Goal: Task Accomplishment & Management: Use online tool/utility

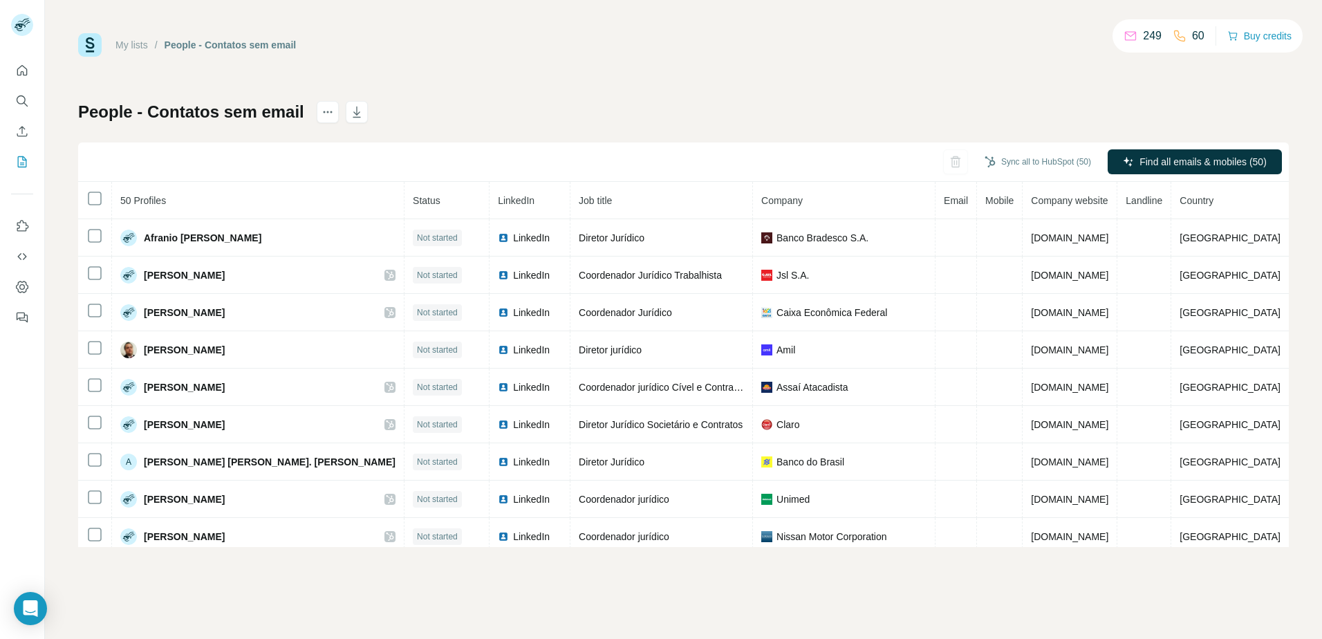
click at [837, 36] on div "My lists / People - Contatos sem email 249 60 Buy credits" at bounding box center [683, 45] width 1211 height 24
click at [26, 101] on icon "Search" at bounding box center [22, 101] width 14 height 14
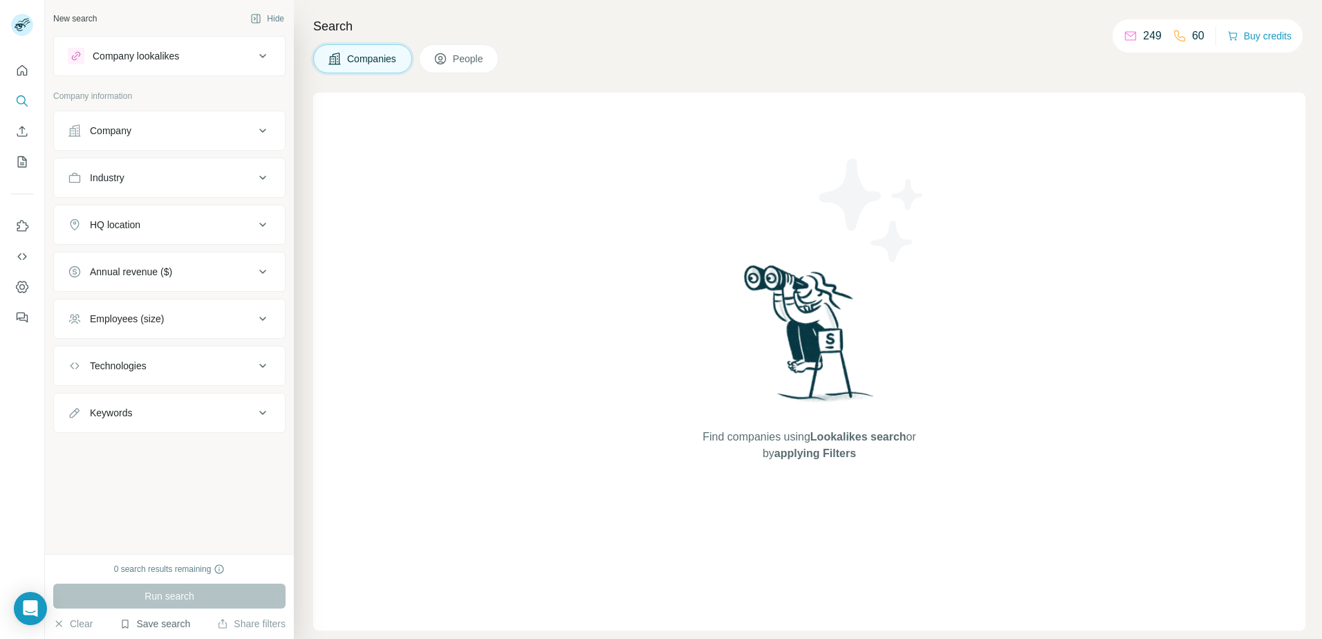
click at [145, 620] on button "Save search" at bounding box center [155, 624] width 71 height 14
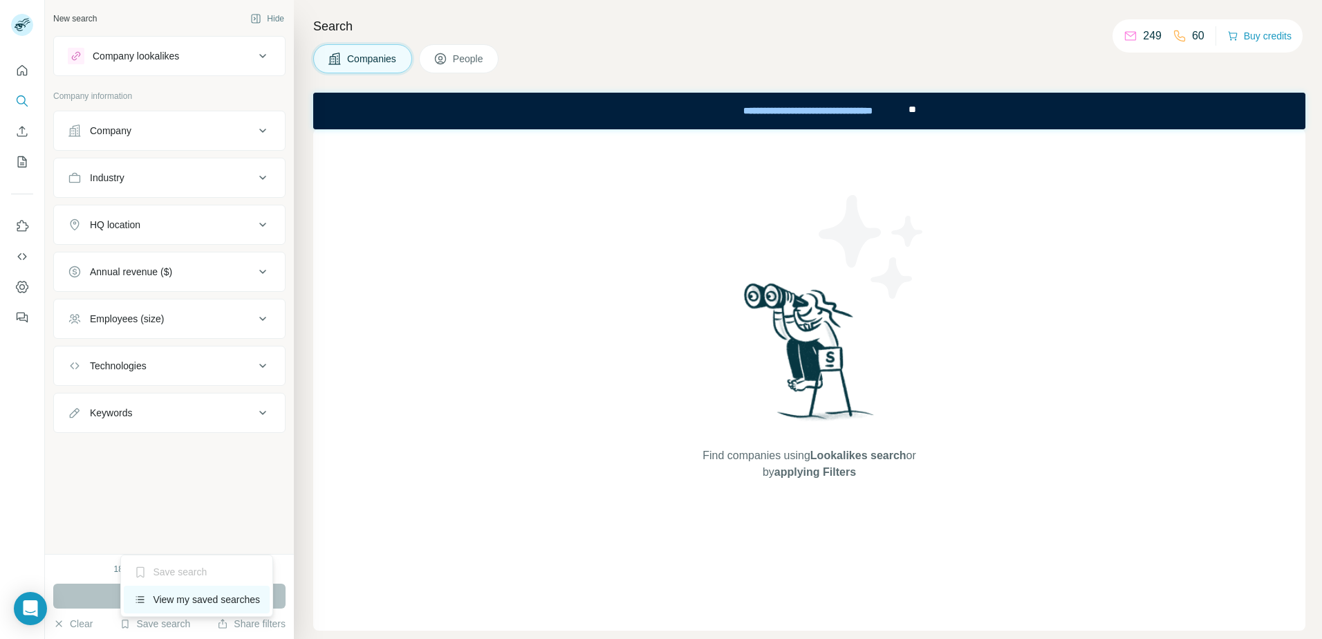
click at [173, 600] on div "View my saved searches" at bounding box center [197, 600] width 146 height 28
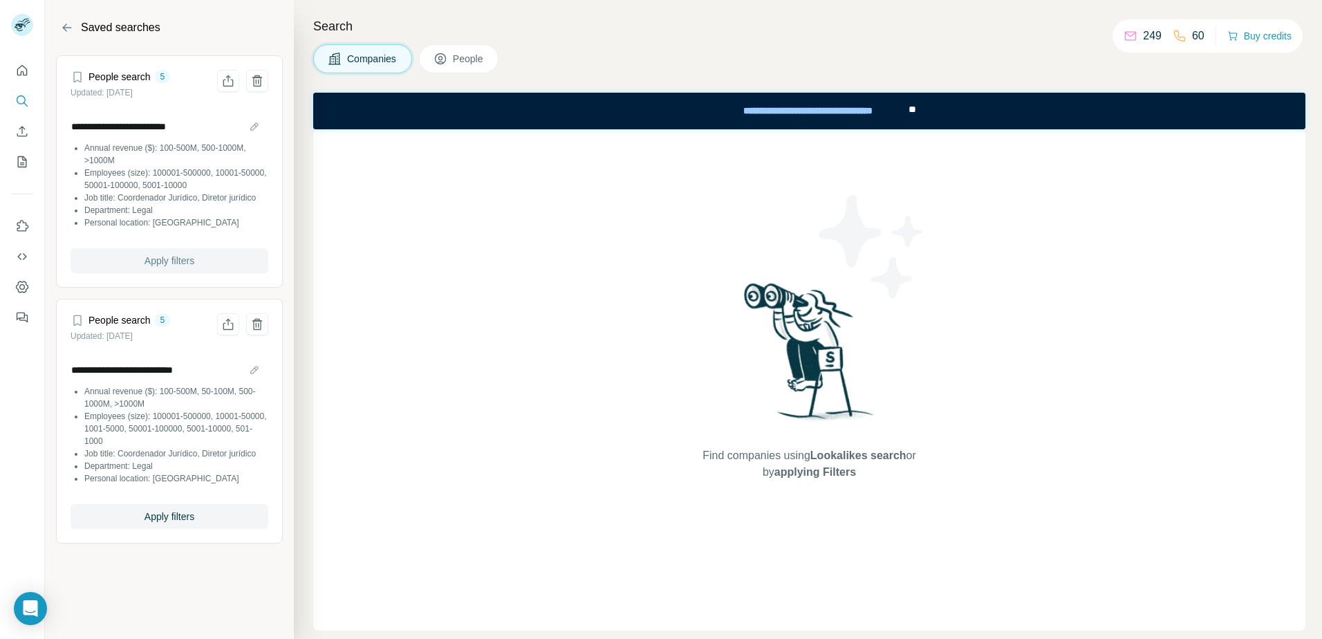
click at [168, 264] on span "Apply filters" at bounding box center [170, 261] width 50 height 14
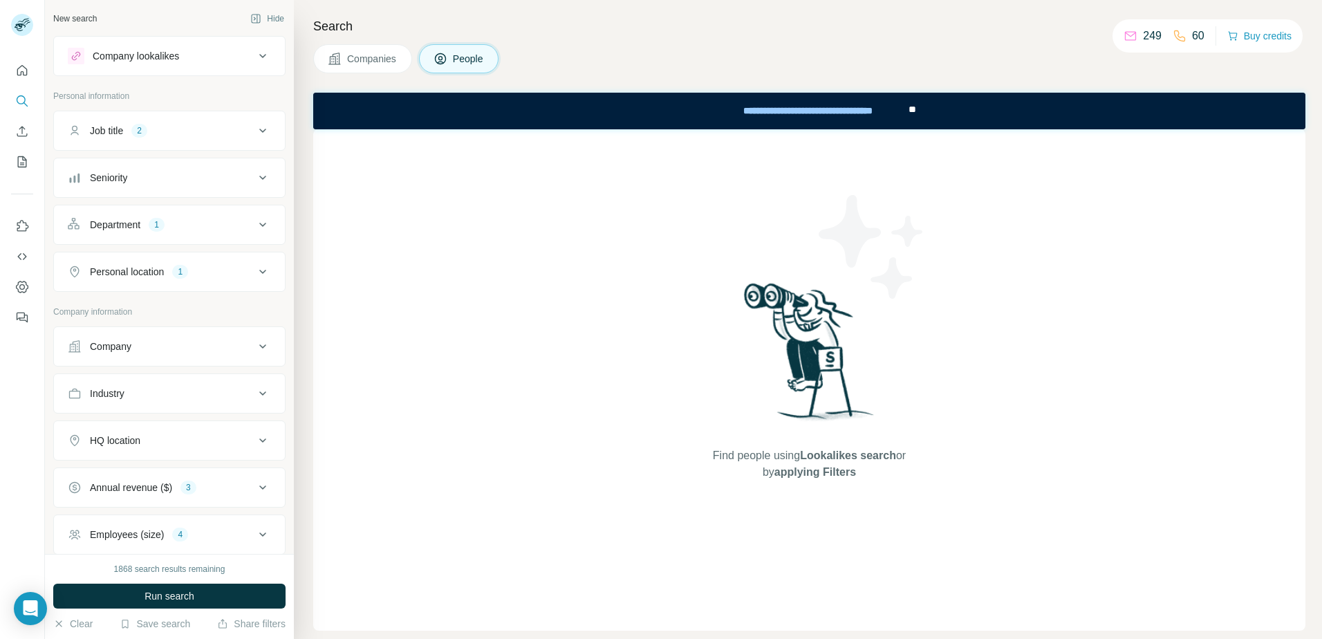
click at [180, 139] on button "Job title 2" at bounding box center [169, 130] width 231 height 33
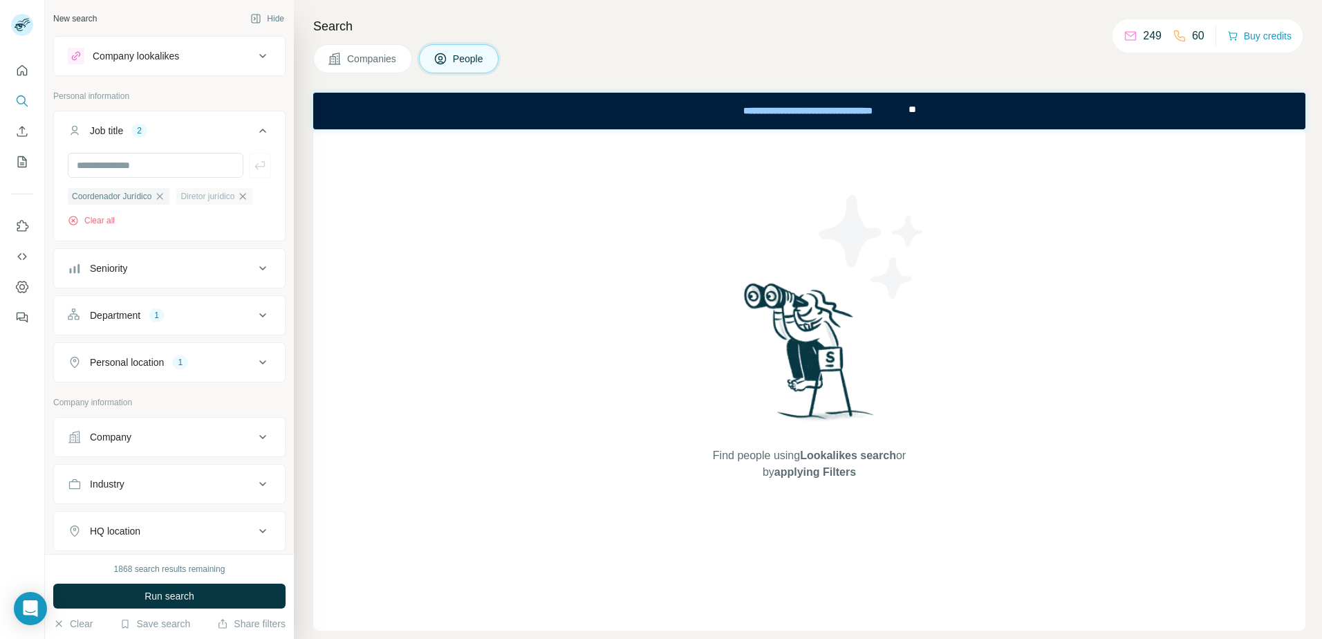
click at [241, 199] on icon "button" at bounding box center [242, 196] width 11 height 11
click at [176, 167] on input "text" at bounding box center [156, 165] width 176 height 25
type input "**********"
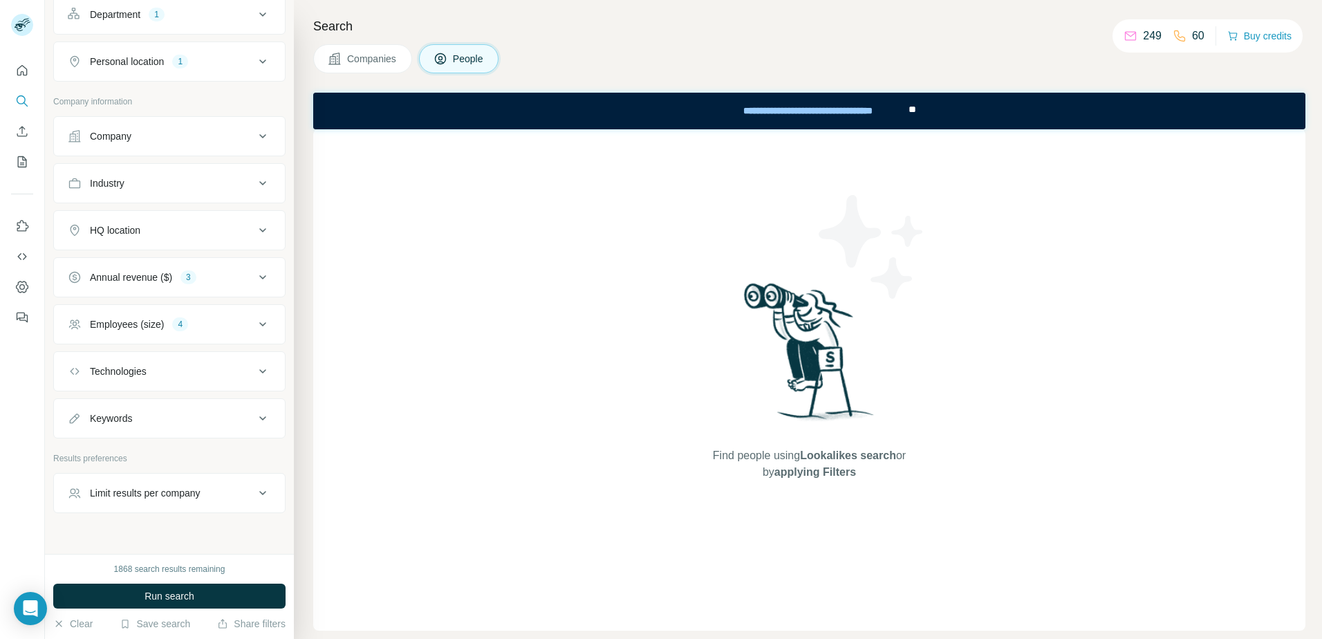
scroll to position [324, 0]
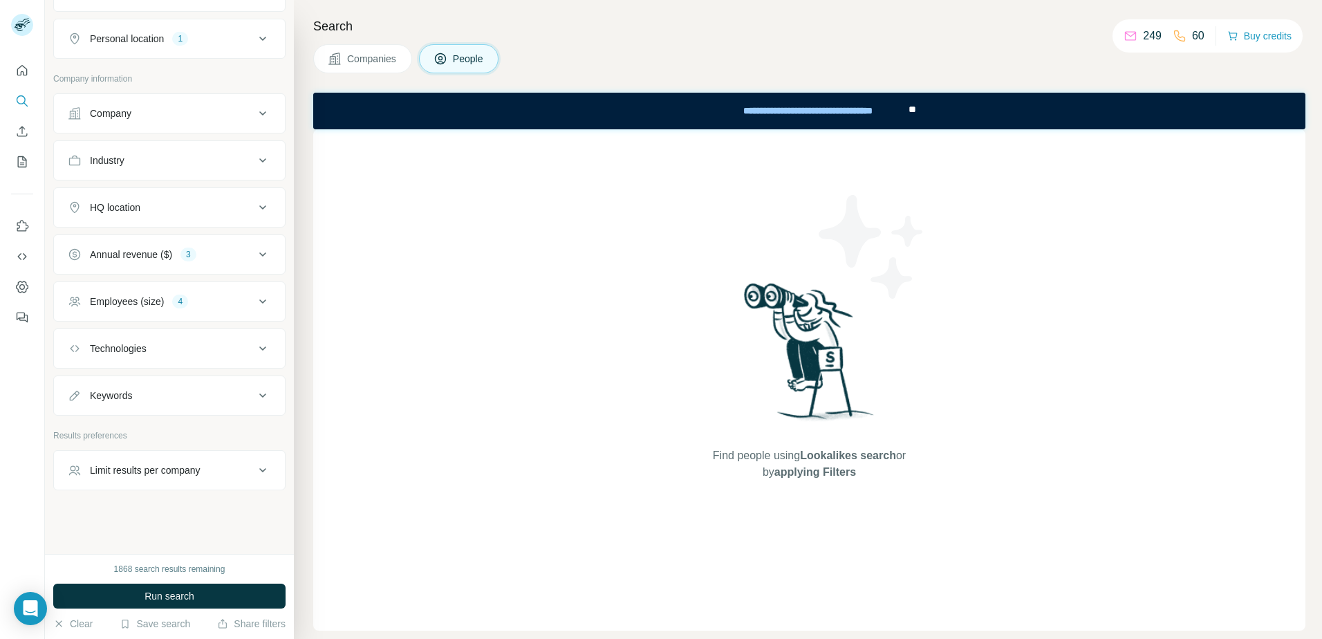
click at [227, 298] on div "Employees (size) 4" at bounding box center [161, 302] width 187 height 14
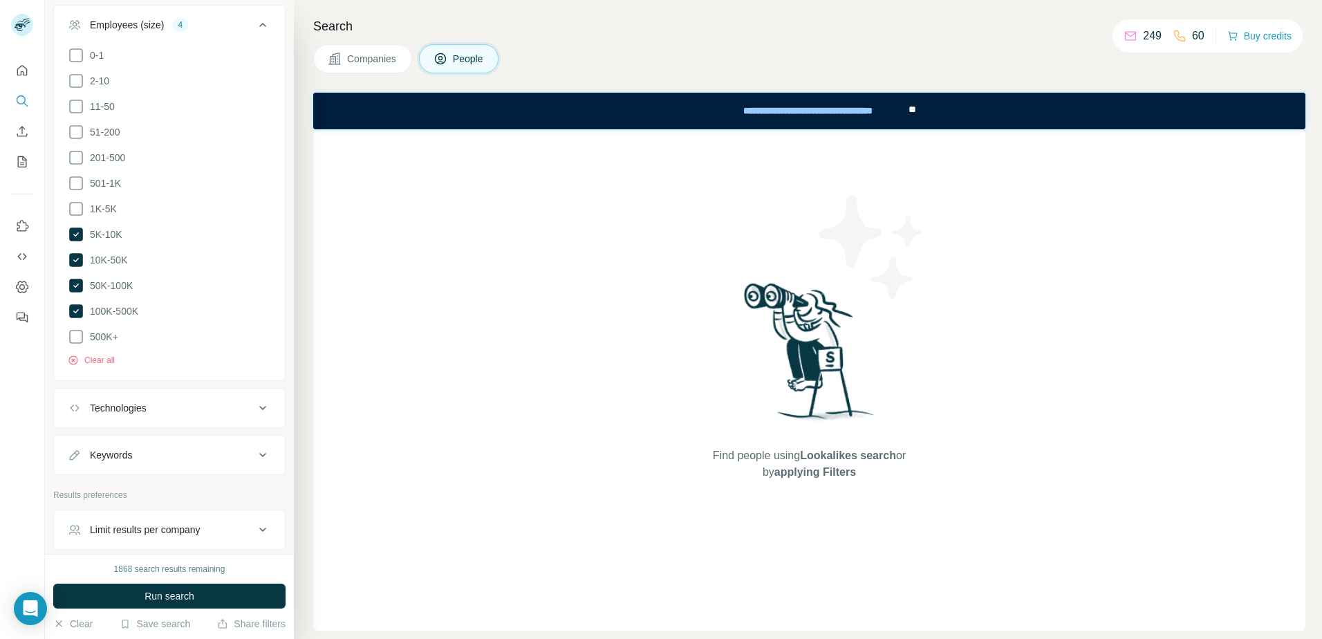
scroll to position [462, 0]
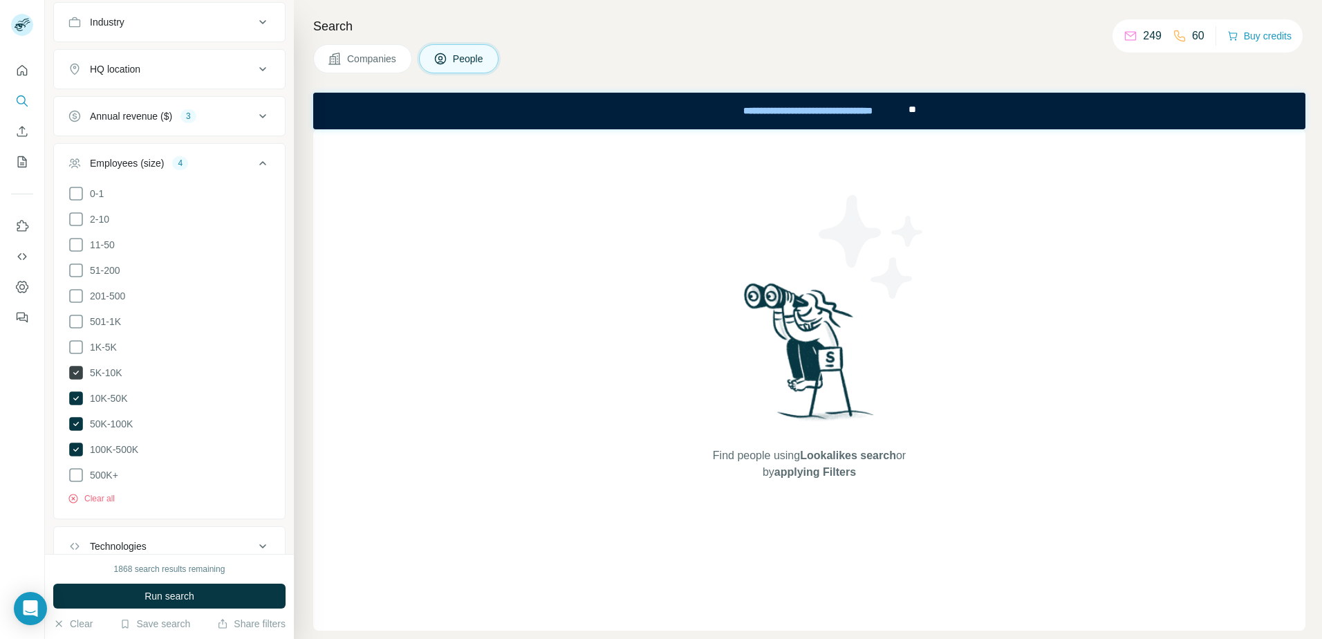
click at [102, 375] on span "5K-10K" at bounding box center [103, 373] width 38 height 14
click at [160, 596] on span "Run search" at bounding box center [170, 596] width 50 height 14
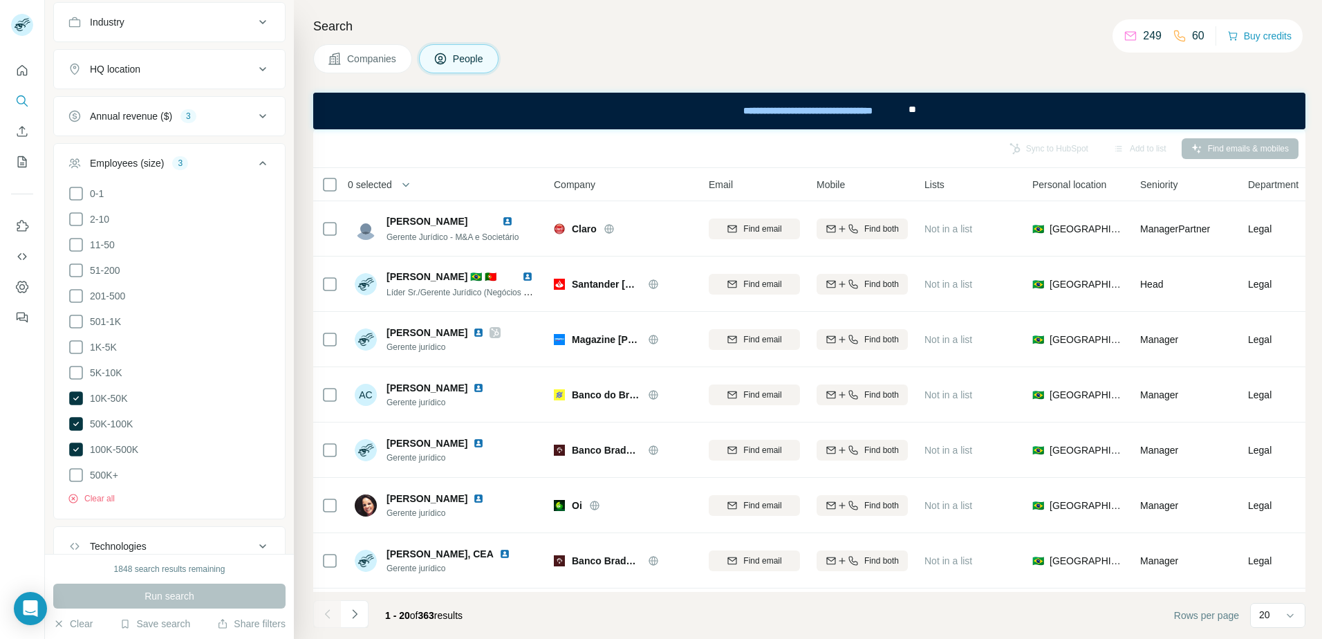
click at [136, 119] on div "Annual revenue ($)" at bounding box center [131, 116] width 82 height 14
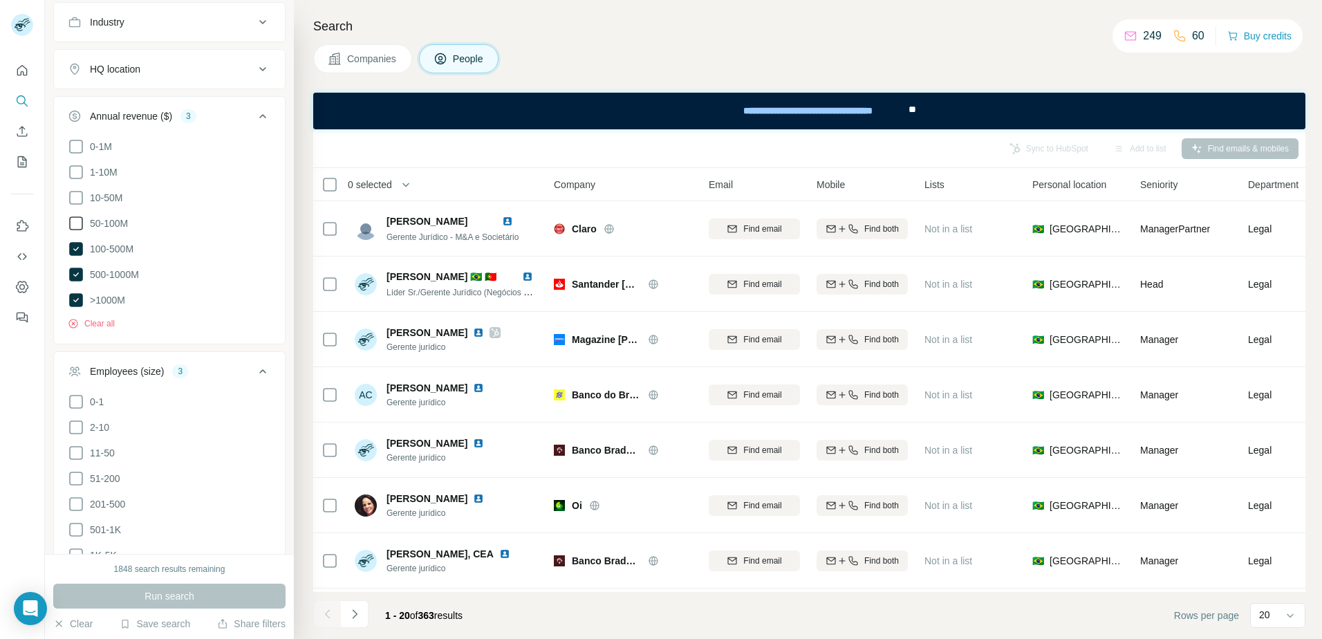
click at [120, 225] on span "50-100M" at bounding box center [106, 223] width 44 height 14
click at [251, 597] on button "Run search" at bounding box center [169, 596] width 232 height 25
click at [189, 111] on div "4" at bounding box center [188, 116] width 16 height 12
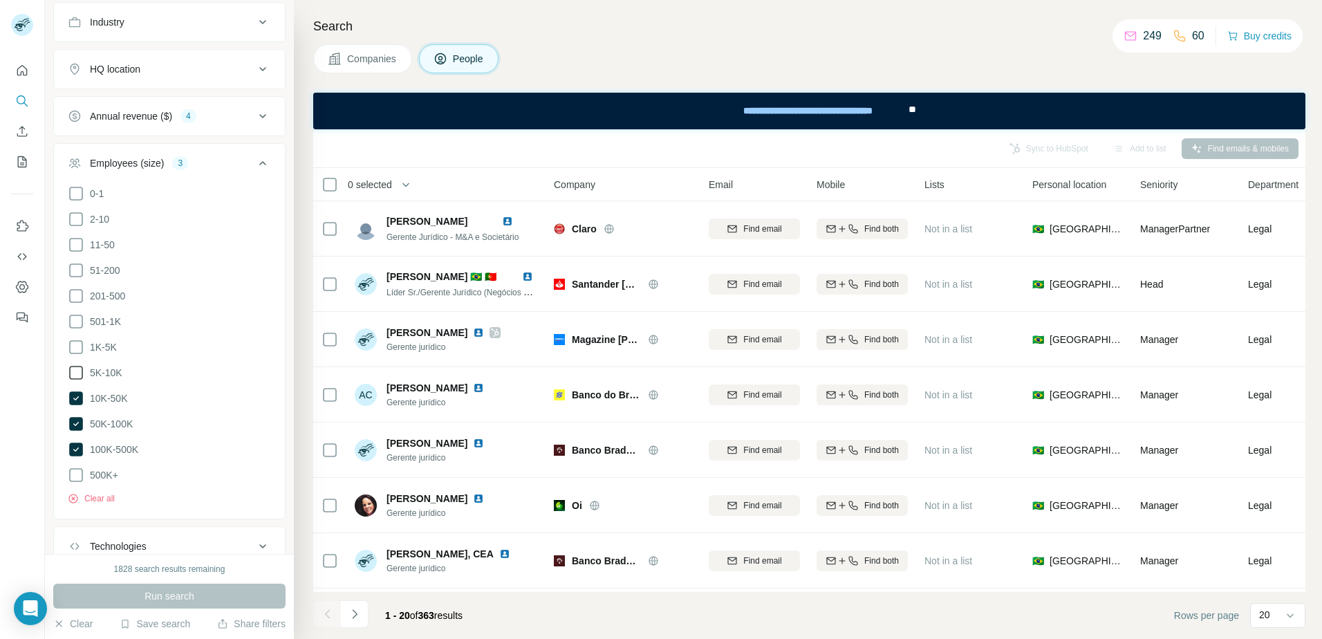
click at [104, 371] on span "5K-10K" at bounding box center [103, 373] width 38 height 14
click at [150, 590] on button "Run search" at bounding box center [169, 596] width 232 height 25
click at [187, 163] on div "Employees (size) 4" at bounding box center [161, 163] width 187 height 14
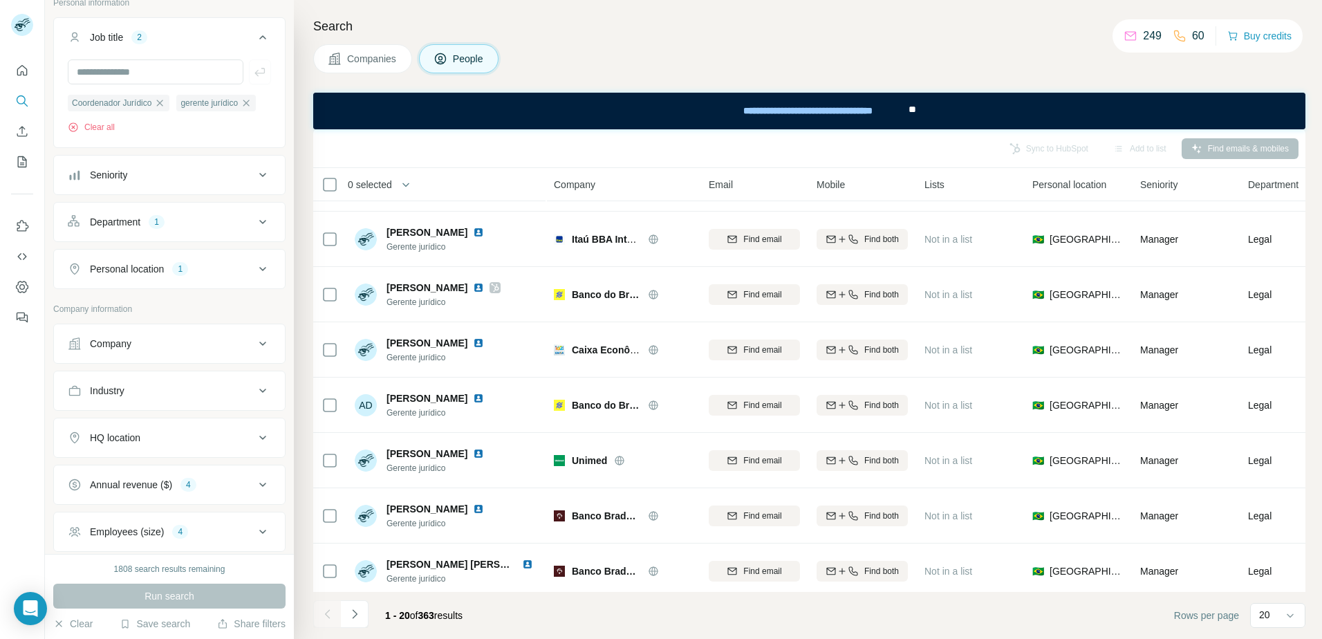
scroll to position [324, 0]
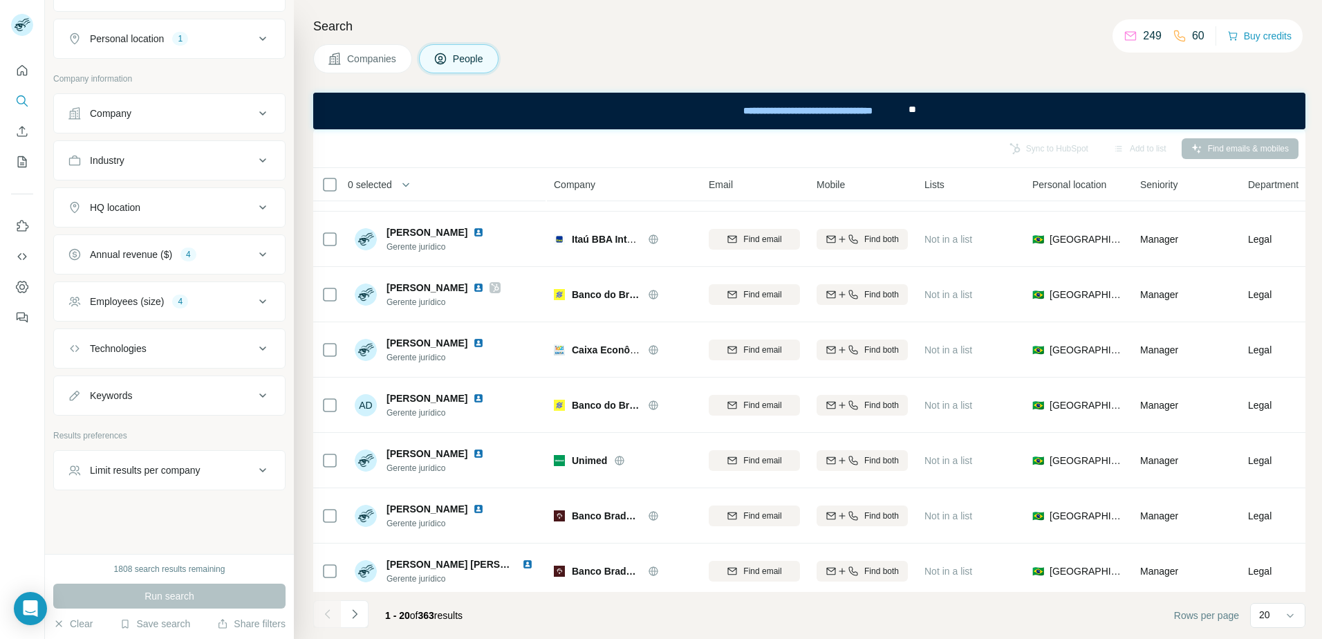
click at [155, 470] on div "Limit results per company" at bounding box center [145, 470] width 111 height 14
click at [142, 505] on input "number" at bounding box center [169, 504] width 203 height 25
click at [169, 590] on span "Run search" at bounding box center [170, 596] width 50 height 14
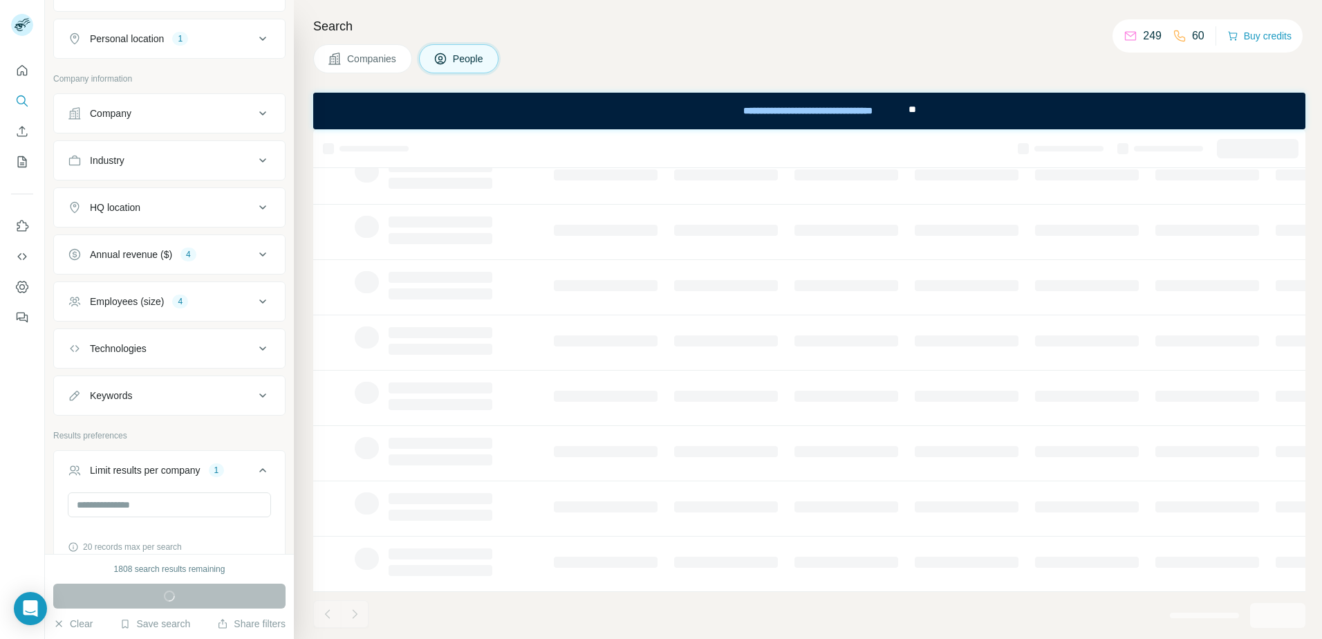
scroll to position [169, 0]
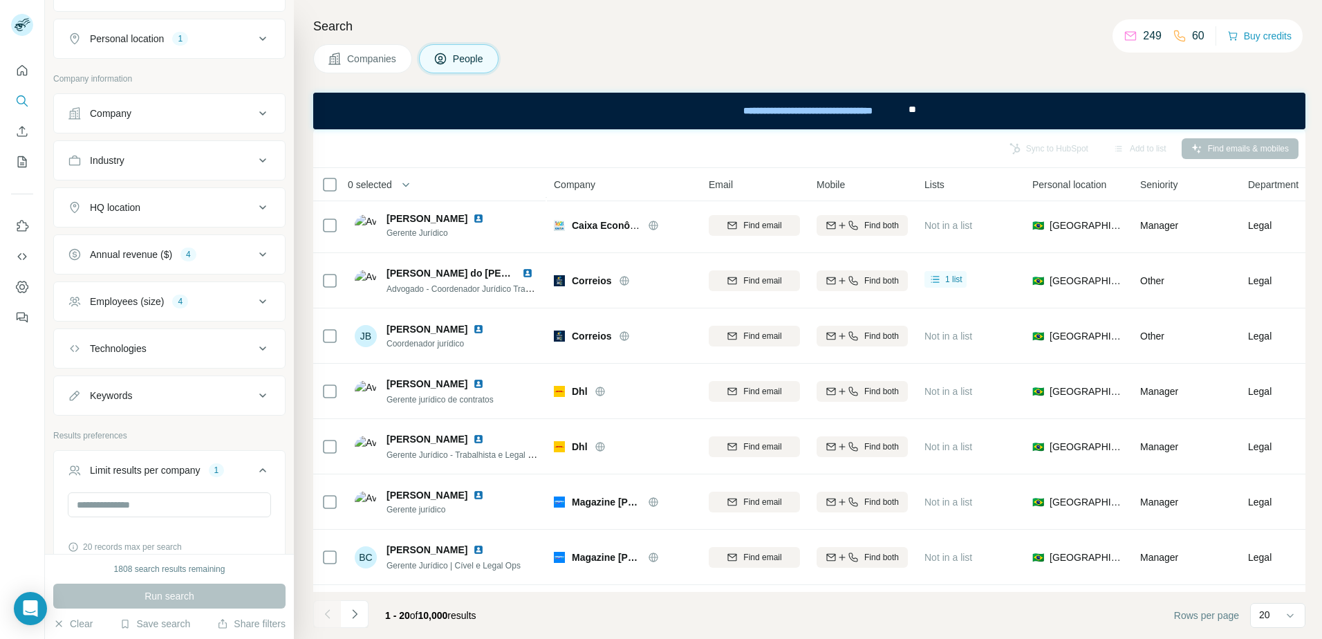
scroll to position [377, 0]
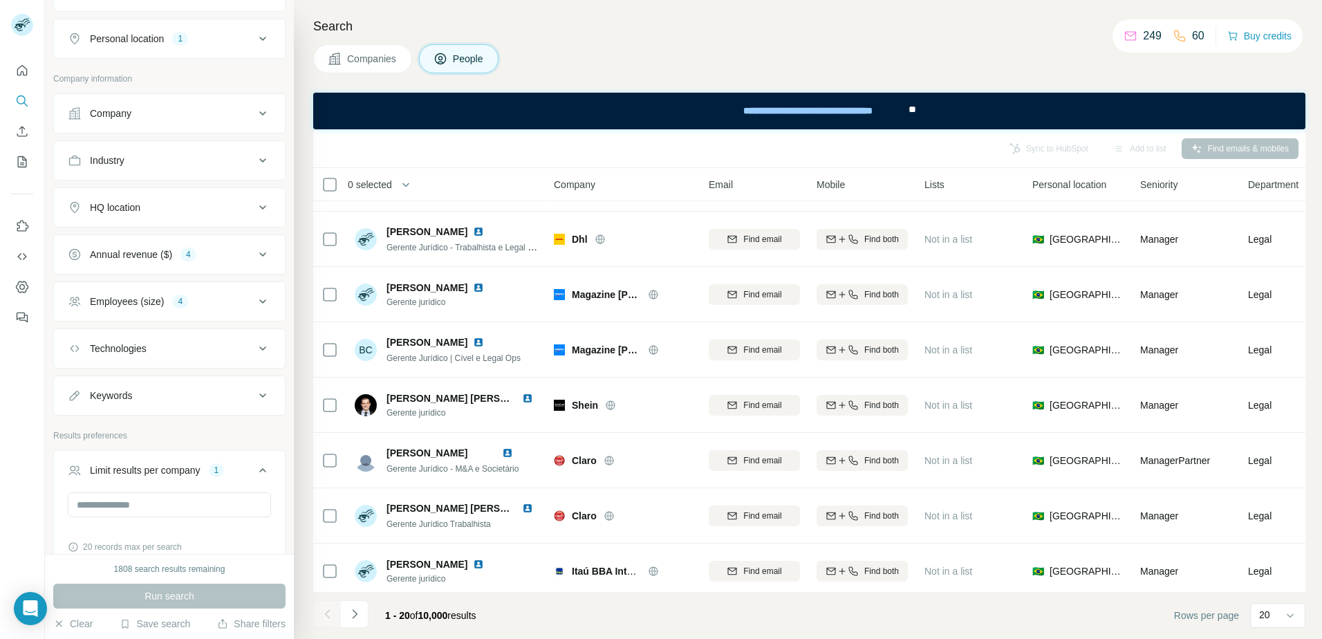
click at [205, 299] on div "Employees (size) 4" at bounding box center [161, 302] width 187 height 14
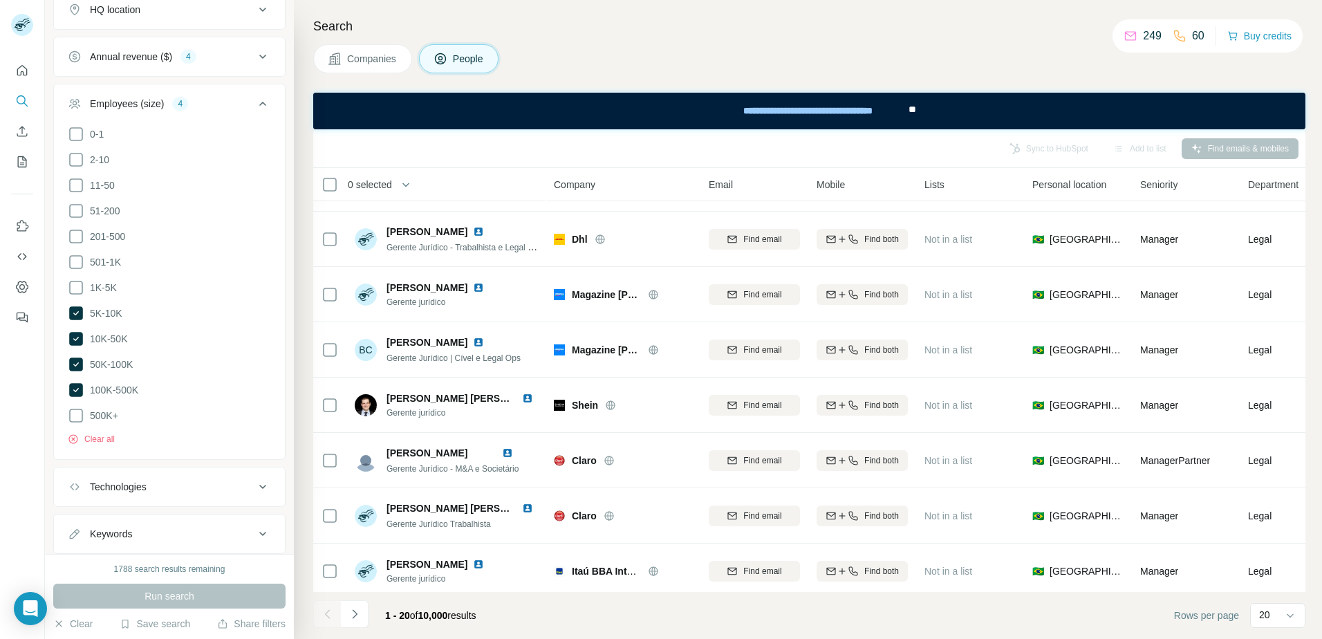
scroll to position [531, 0]
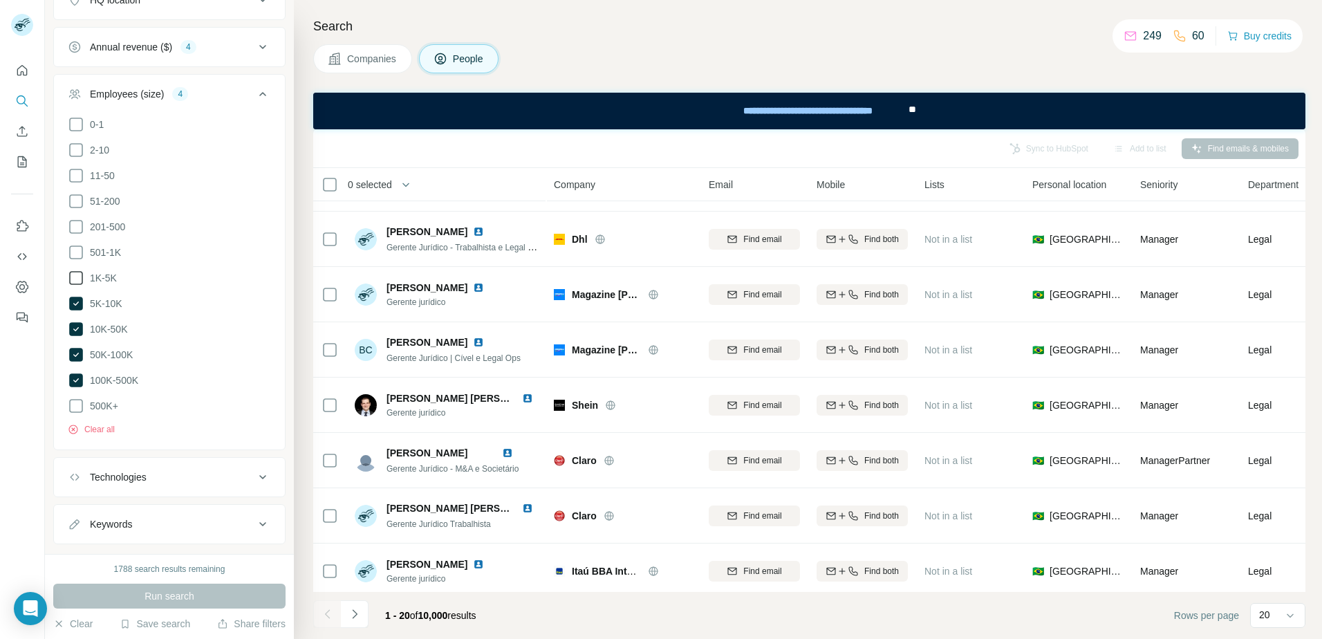
click at [100, 279] on span "1K-5K" at bounding box center [100, 278] width 32 height 14
click at [167, 596] on span "Run search" at bounding box center [170, 596] width 50 height 14
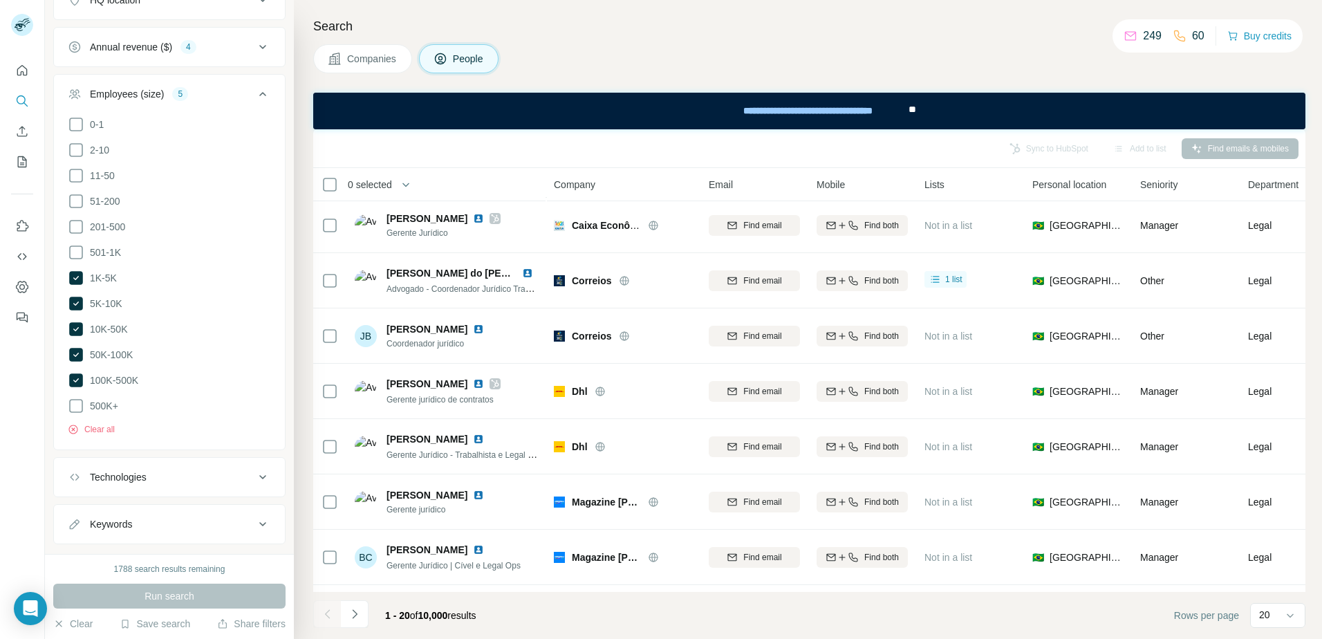
scroll to position [377, 0]
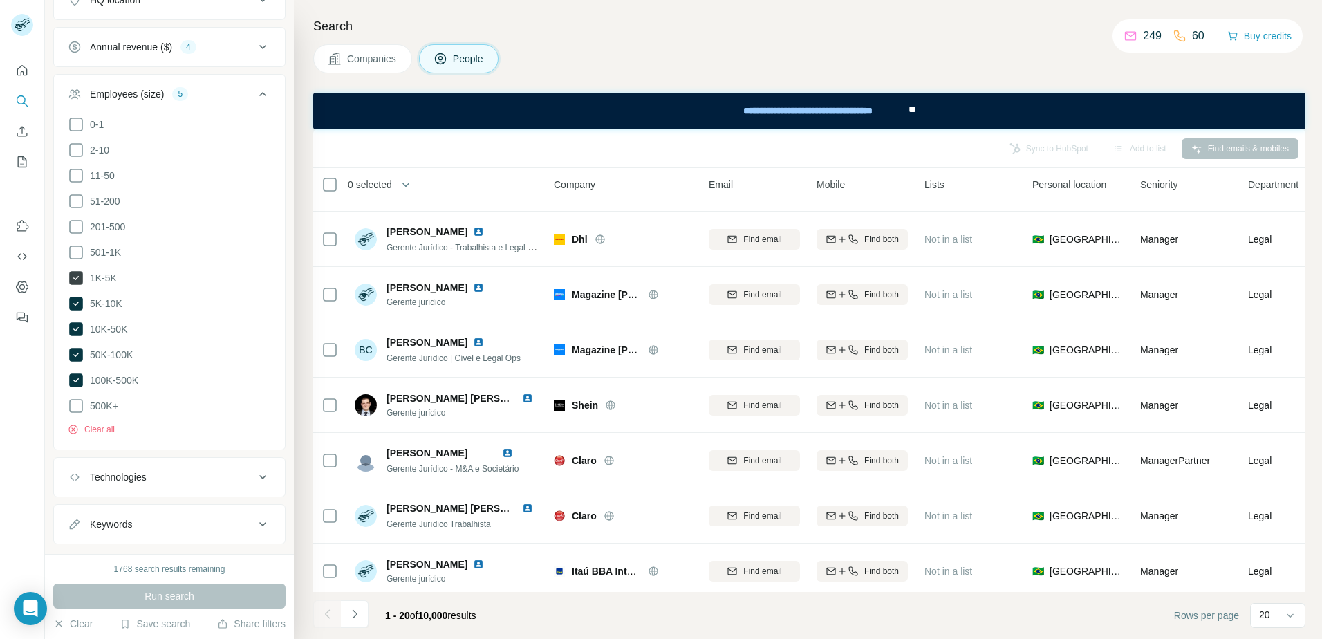
click at [100, 272] on span "1K-5K" at bounding box center [100, 278] width 32 height 14
click at [170, 597] on span "Run search" at bounding box center [170, 596] width 50 height 14
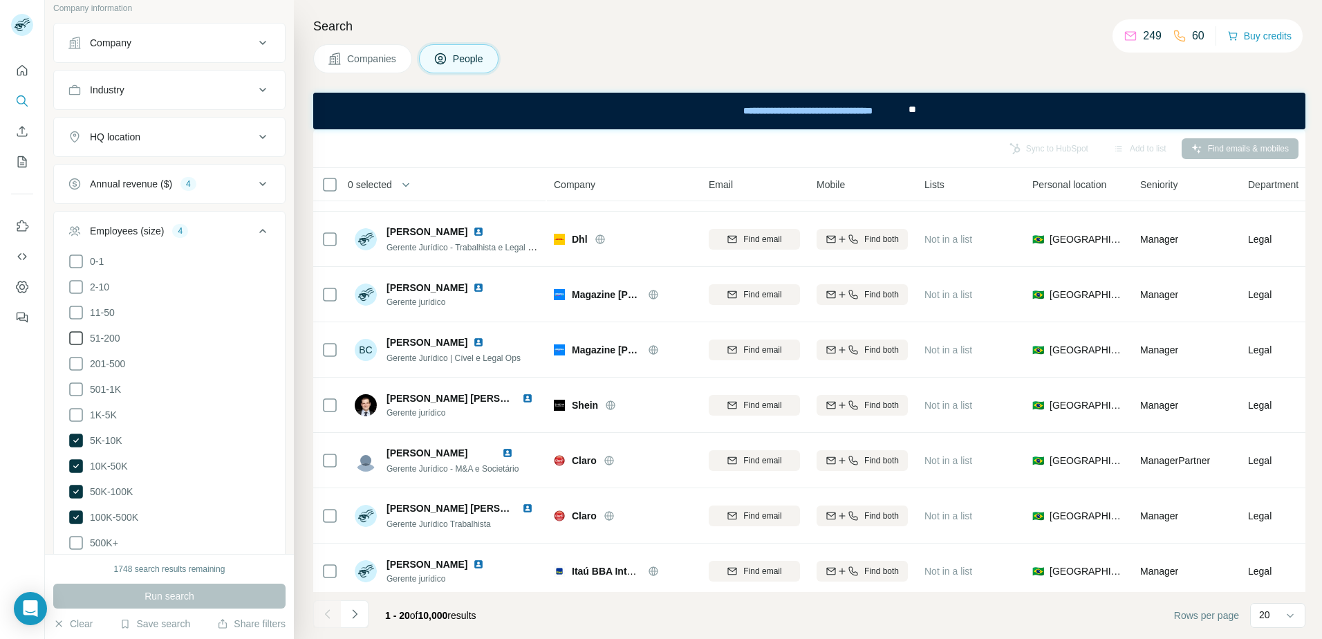
scroll to position [393, 0]
click at [129, 227] on div "Employees (size)" at bounding box center [127, 232] width 74 height 14
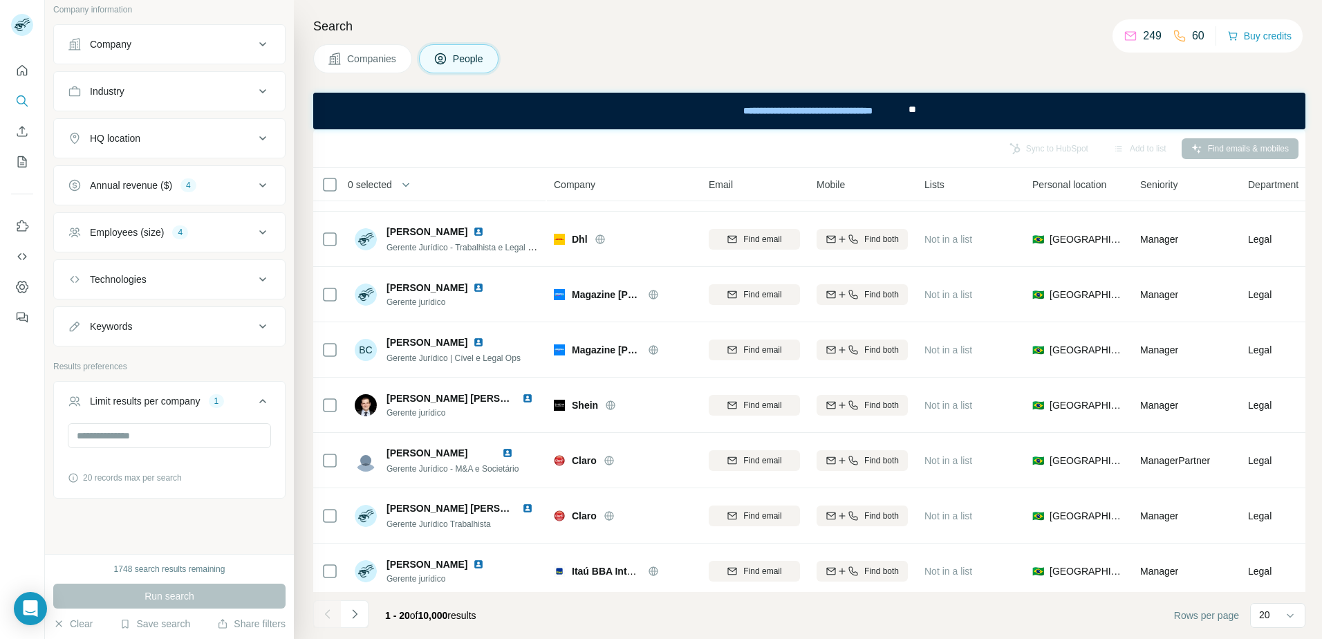
click at [159, 183] on div "Annual revenue ($)" at bounding box center [131, 185] width 82 height 14
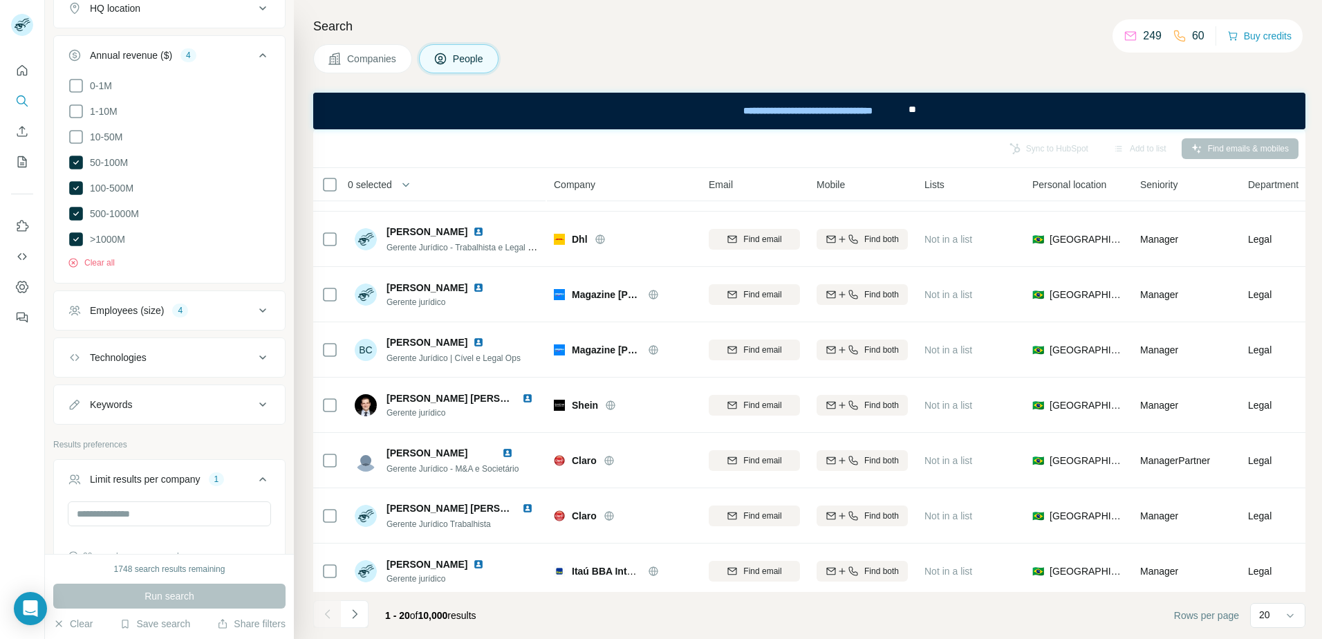
scroll to position [609, 0]
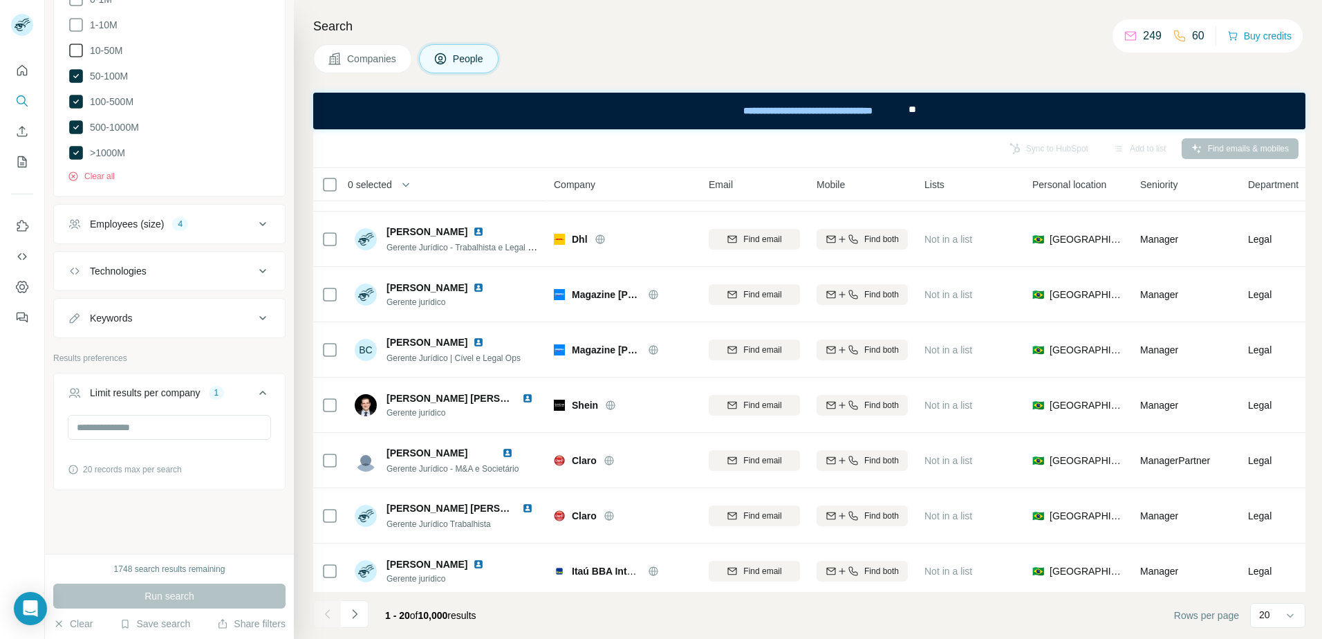
click at [113, 52] on span "10-50M" at bounding box center [103, 51] width 38 height 14
click at [112, 76] on span "50-100M" at bounding box center [106, 76] width 44 height 14
click at [180, 597] on span "Run search" at bounding box center [170, 596] width 50 height 14
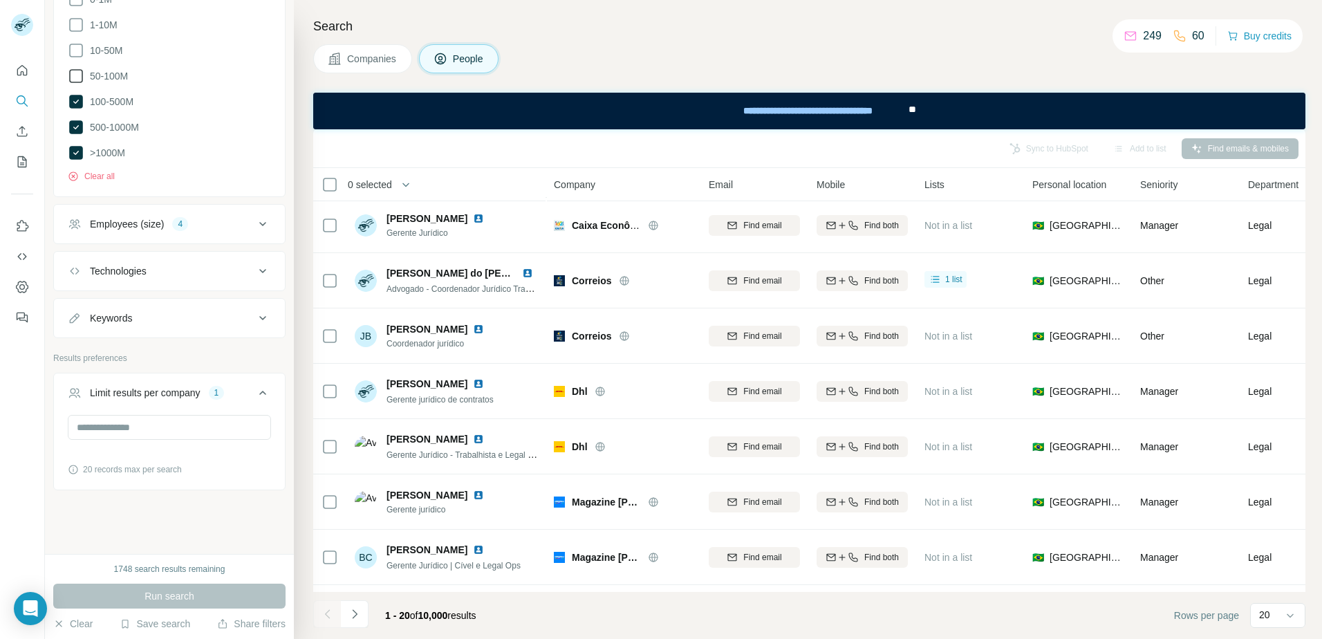
scroll to position [377, 0]
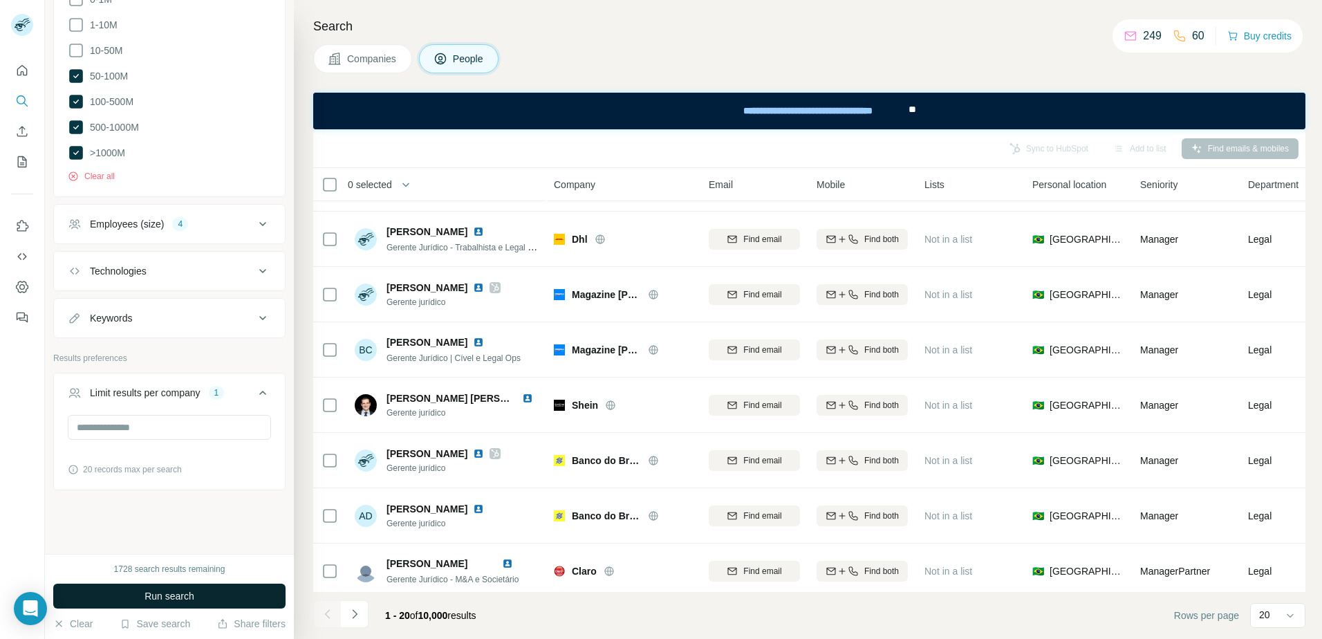
click at [214, 596] on button "Run search" at bounding box center [169, 596] width 232 height 25
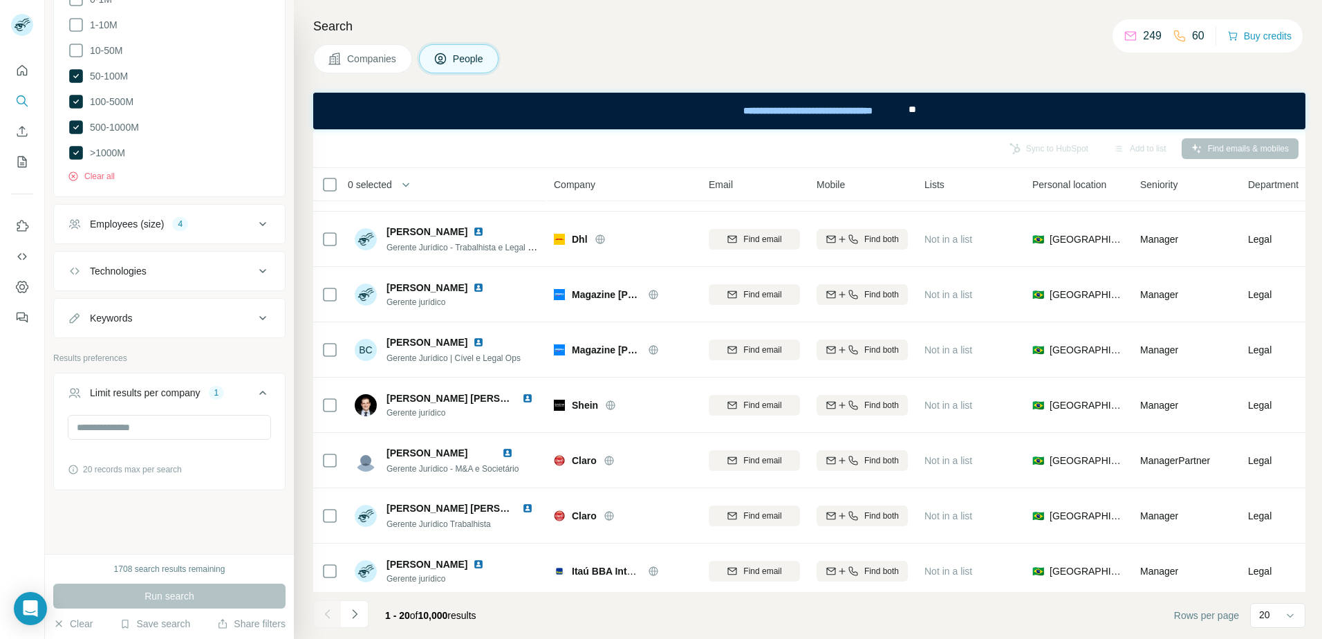
click at [176, 536] on div "New search Hide Company lookalikes Personal information Job title 2 Coordenador…" at bounding box center [169, 277] width 249 height 554
drag, startPoint x: 145, startPoint y: 574, endPoint x: 198, endPoint y: 574, distance: 53.9
click at [201, 574] on div "1708 search results remaining" at bounding box center [169, 569] width 232 height 12
click at [198, 574] on div "1708 search results remaining" at bounding box center [169, 569] width 111 height 12
drag, startPoint x: 146, startPoint y: 429, endPoint x: 79, endPoint y: 431, distance: 67.1
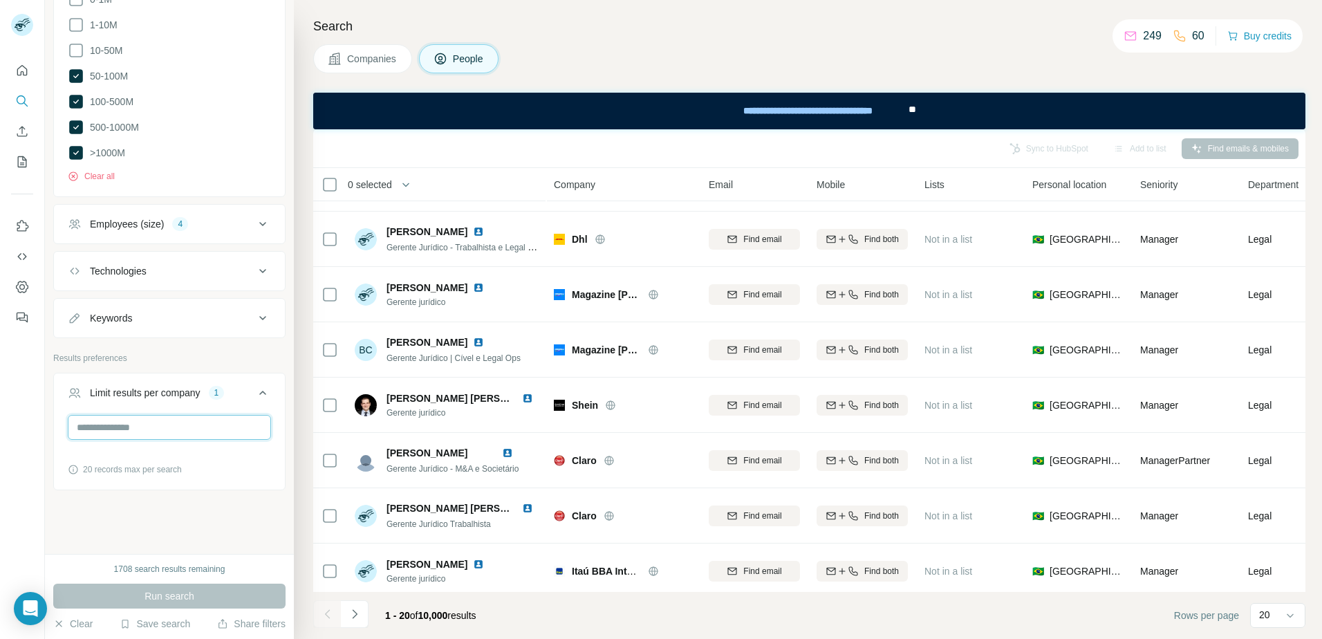
click at [79, 431] on input "*" at bounding box center [169, 427] width 203 height 25
type input "*"
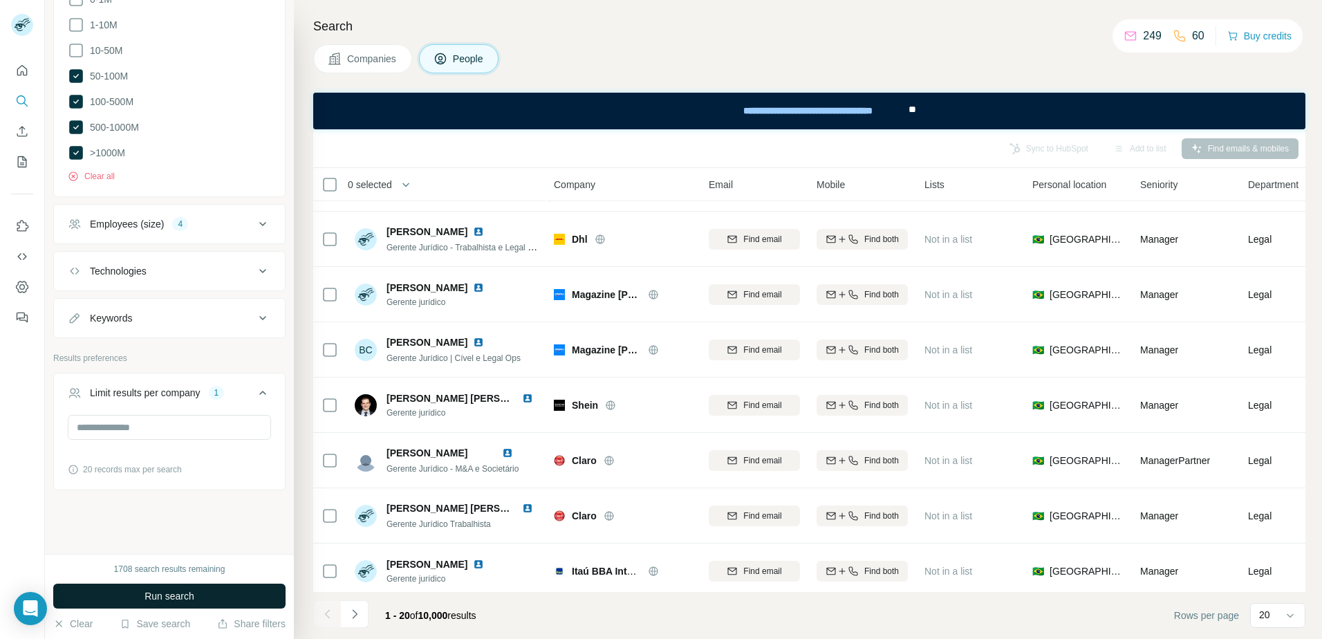
click at [170, 593] on span "Run search" at bounding box center [170, 596] width 50 height 14
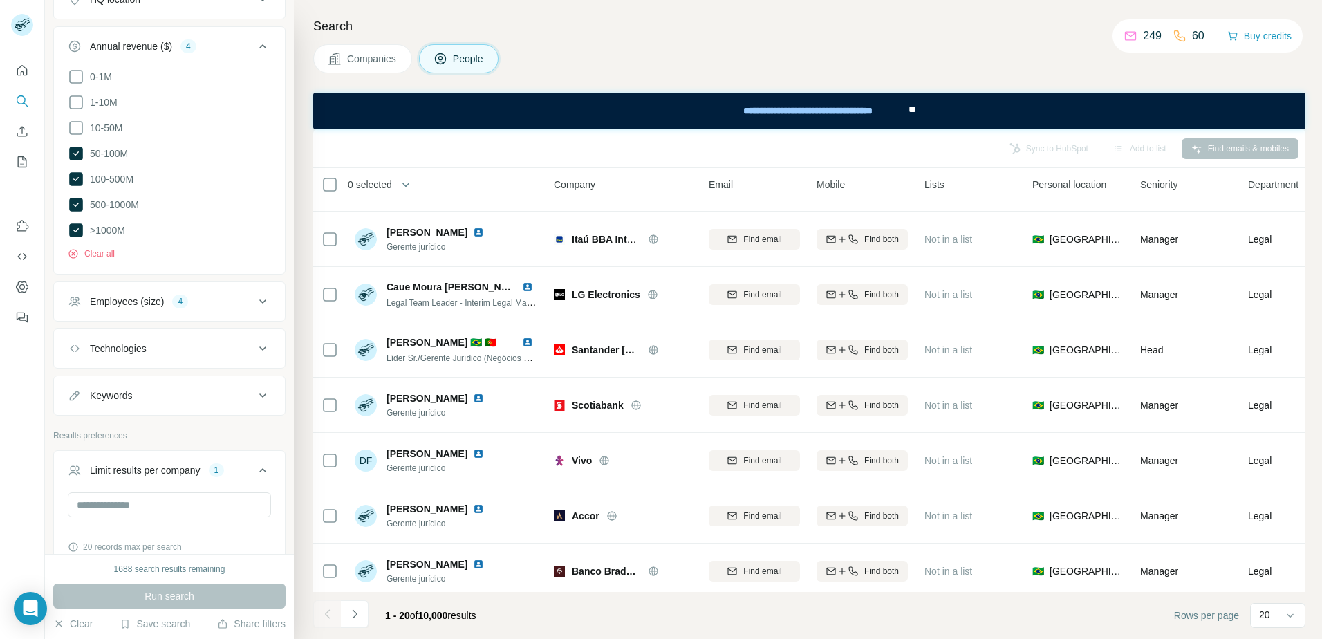
scroll to position [333, 0]
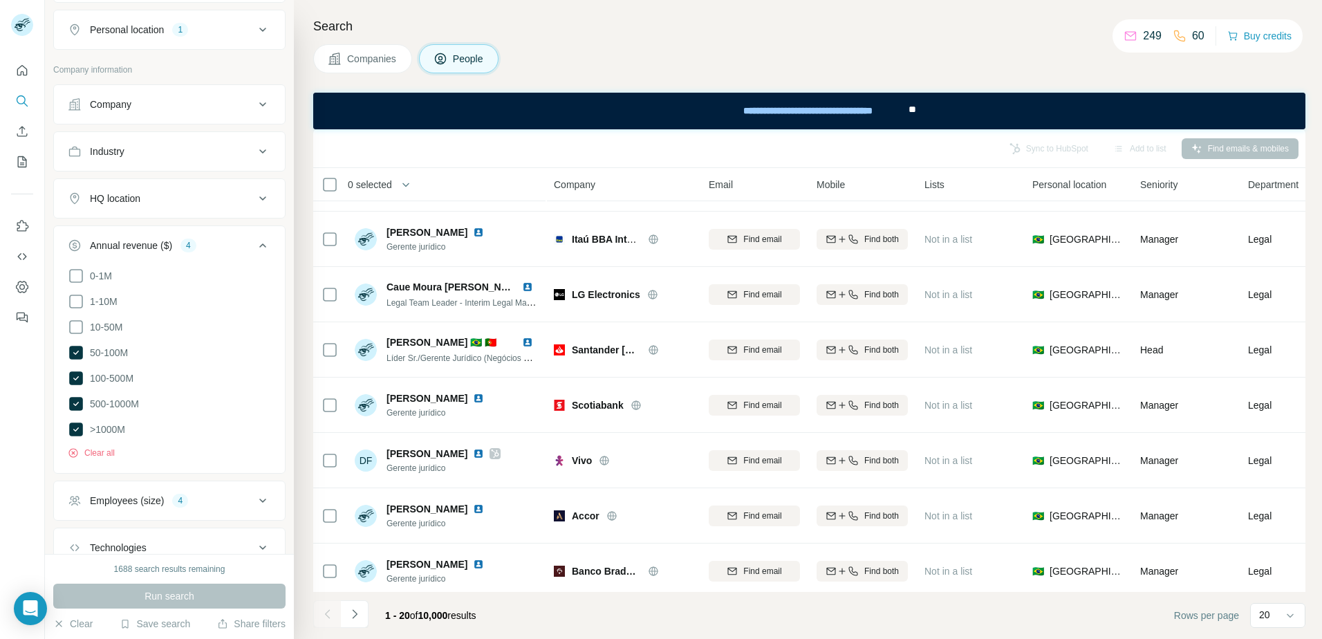
click at [172, 507] on div "Employees (size) 4" at bounding box center [161, 501] width 187 height 14
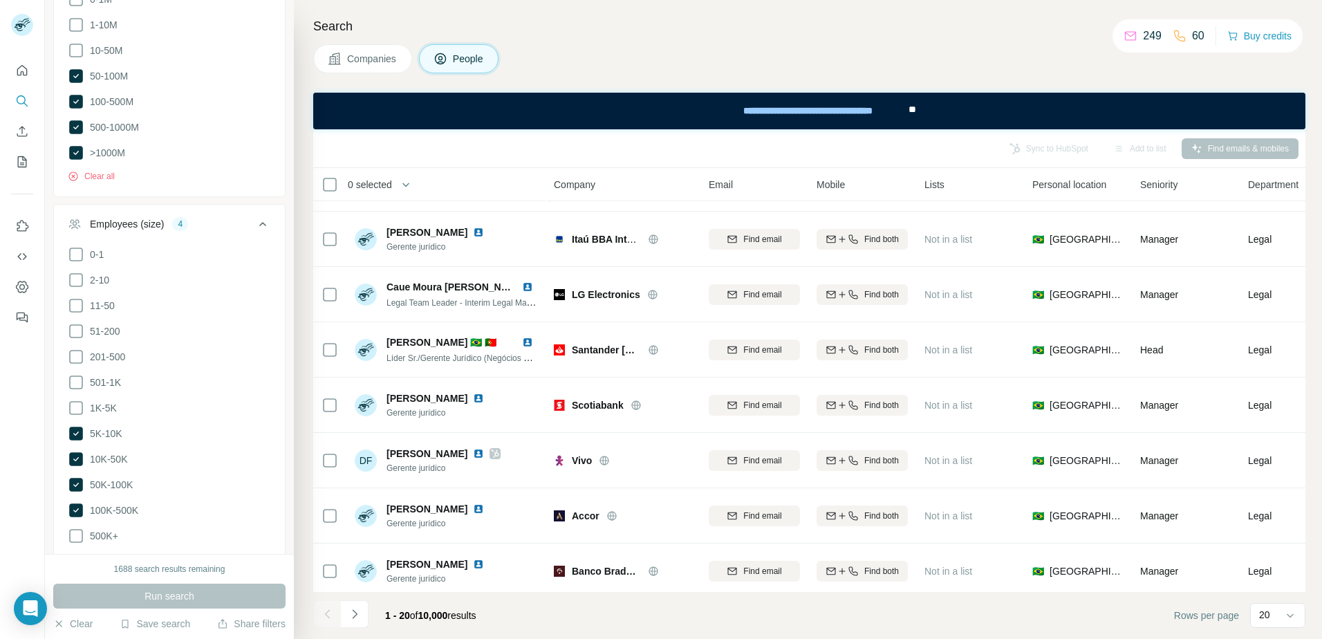
scroll to position [540, 0]
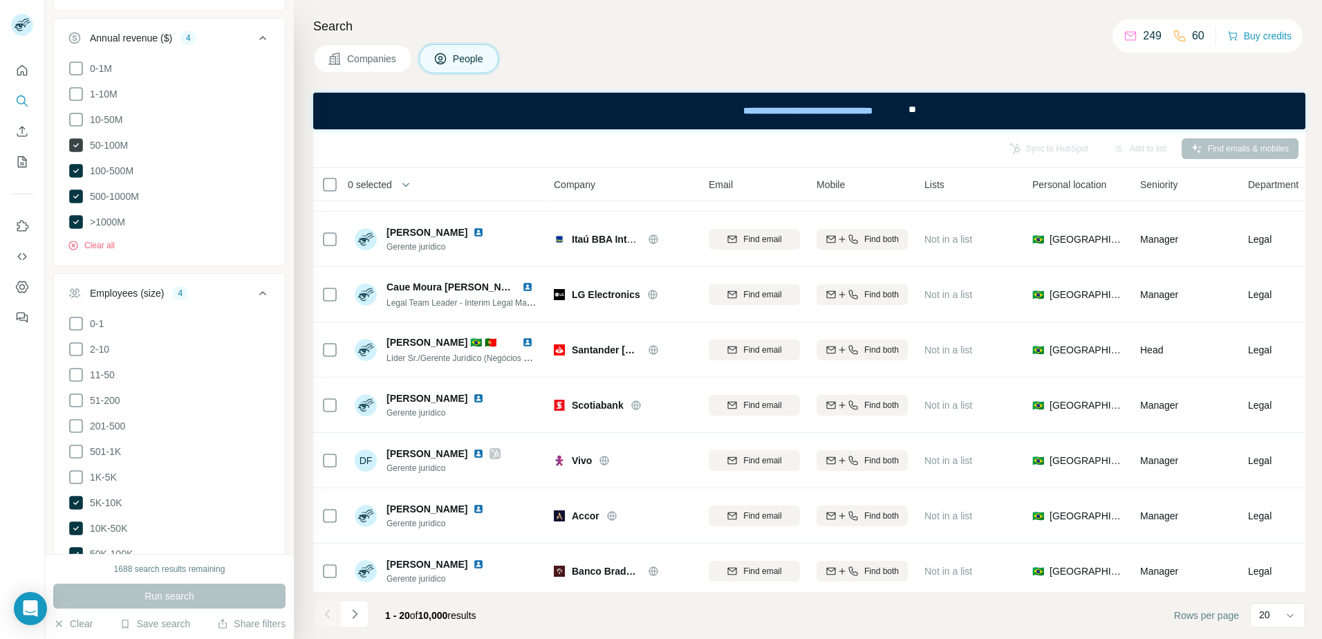
click at [110, 143] on span "50-100M" at bounding box center [106, 145] width 44 height 14
click at [212, 595] on button "Run search" at bounding box center [169, 596] width 232 height 25
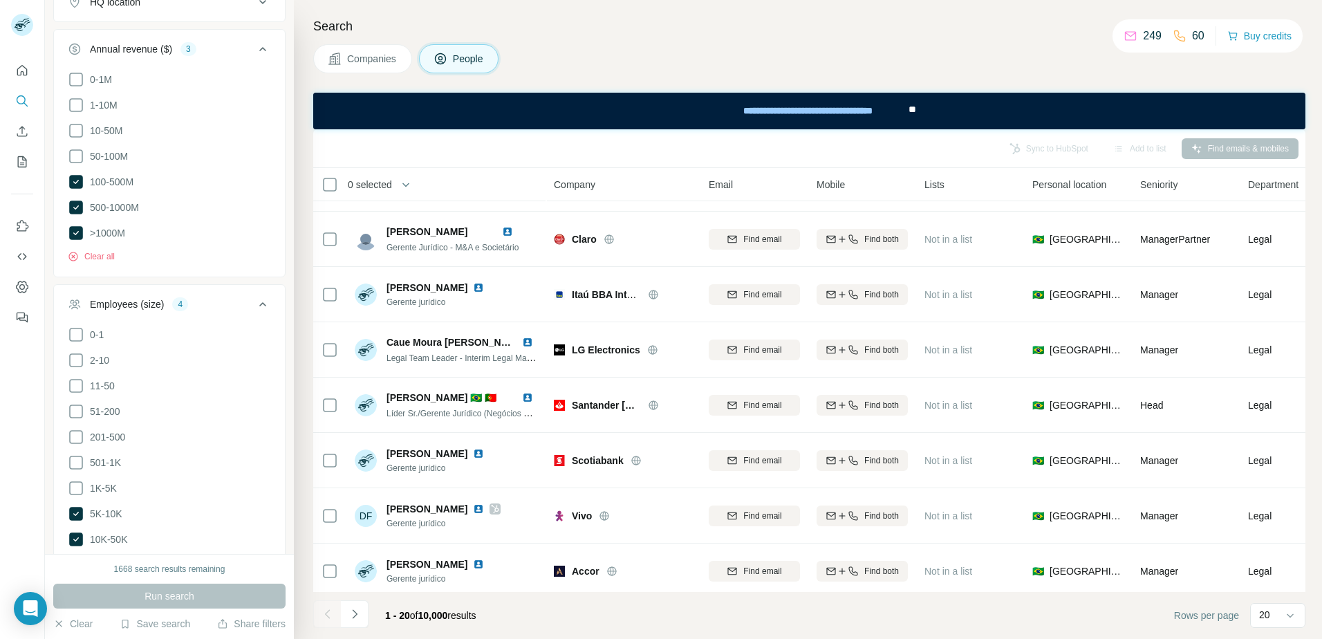
scroll to position [333, 0]
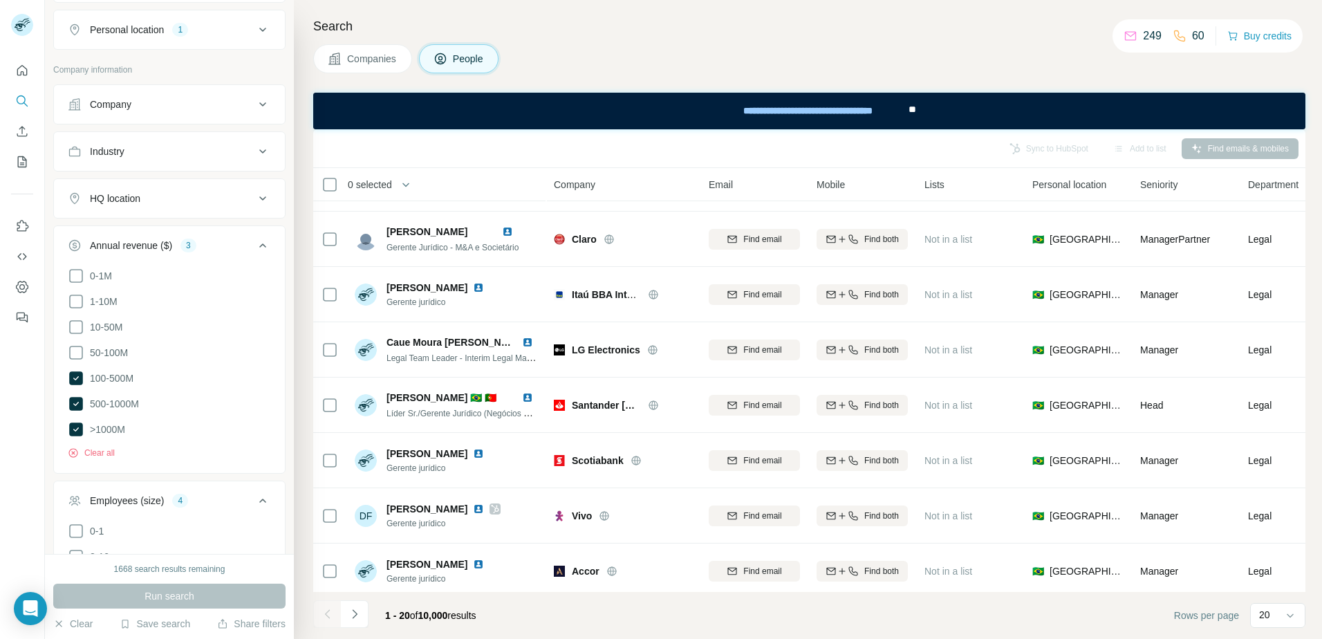
click at [165, 241] on div "Annual revenue ($)" at bounding box center [131, 246] width 82 height 14
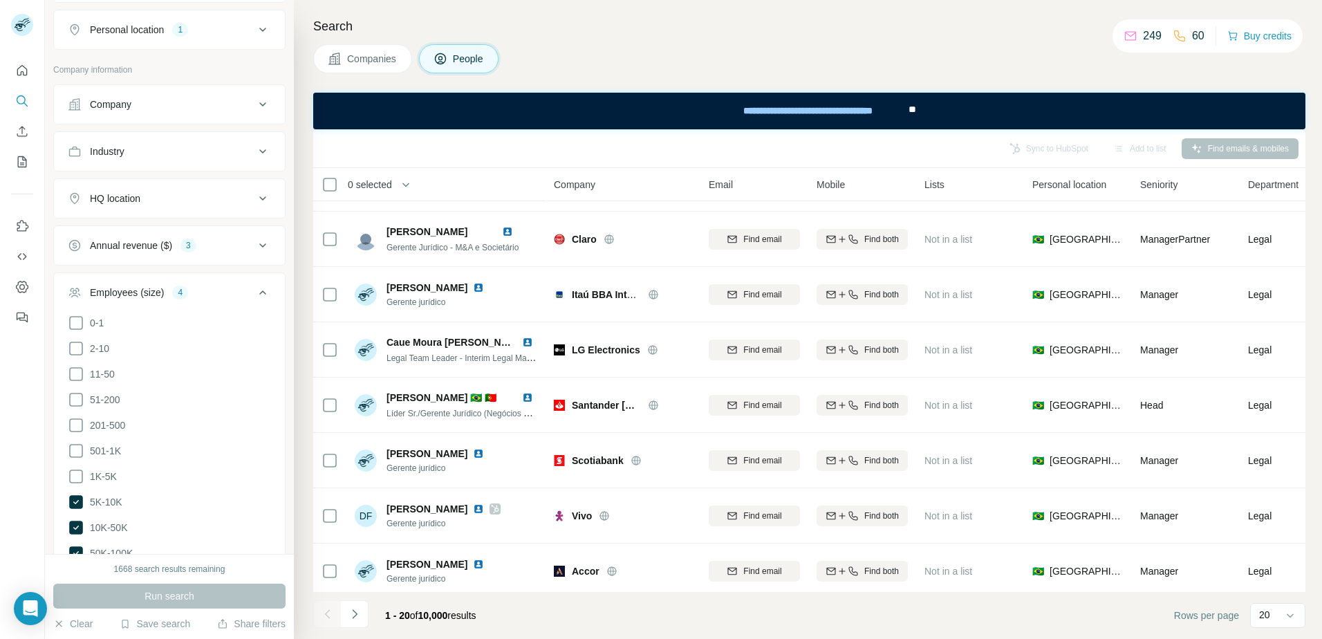
click at [160, 287] on div "Employees (size)" at bounding box center [127, 293] width 74 height 14
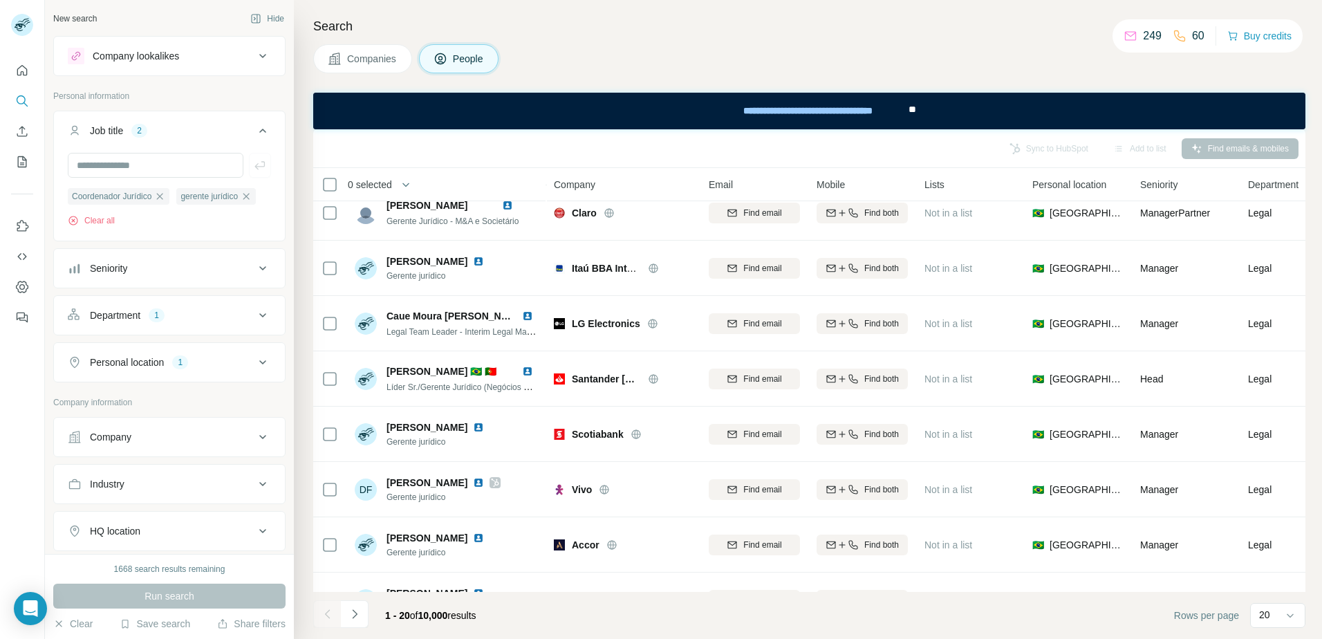
scroll to position [723, 0]
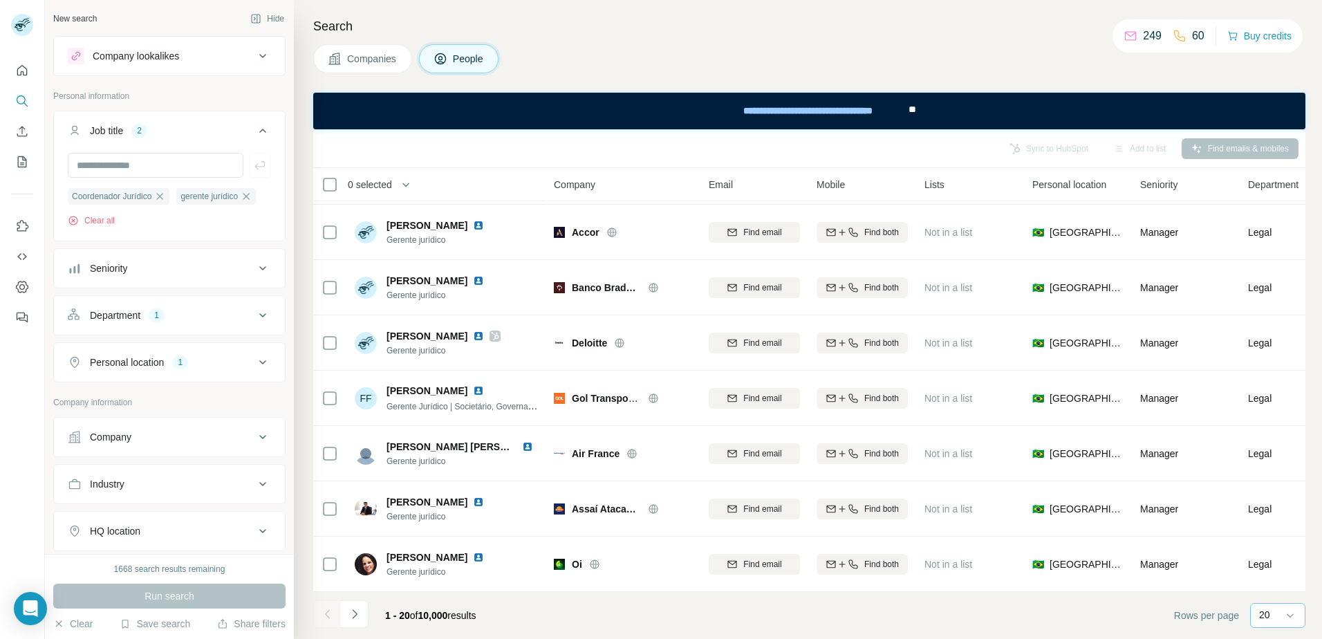
drag, startPoint x: 1290, startPoint y: 611, endPoint x: 1279, endPoint y: 615, distance: 10.9
click at [1290, 614] on icon at bounding box center [1290, 615] width 14 height 14
click at [1281, 529] on div "40" at bounding box center [1278, 535] width 32 height 14
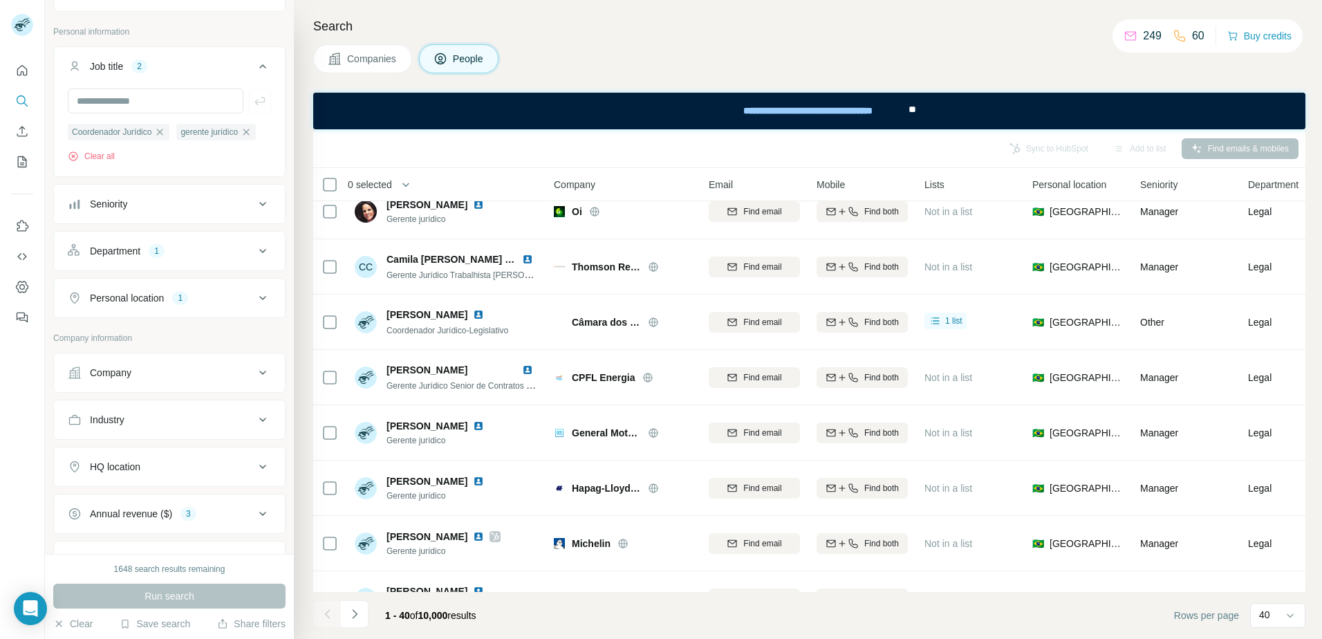
scroll to position [138, 0]
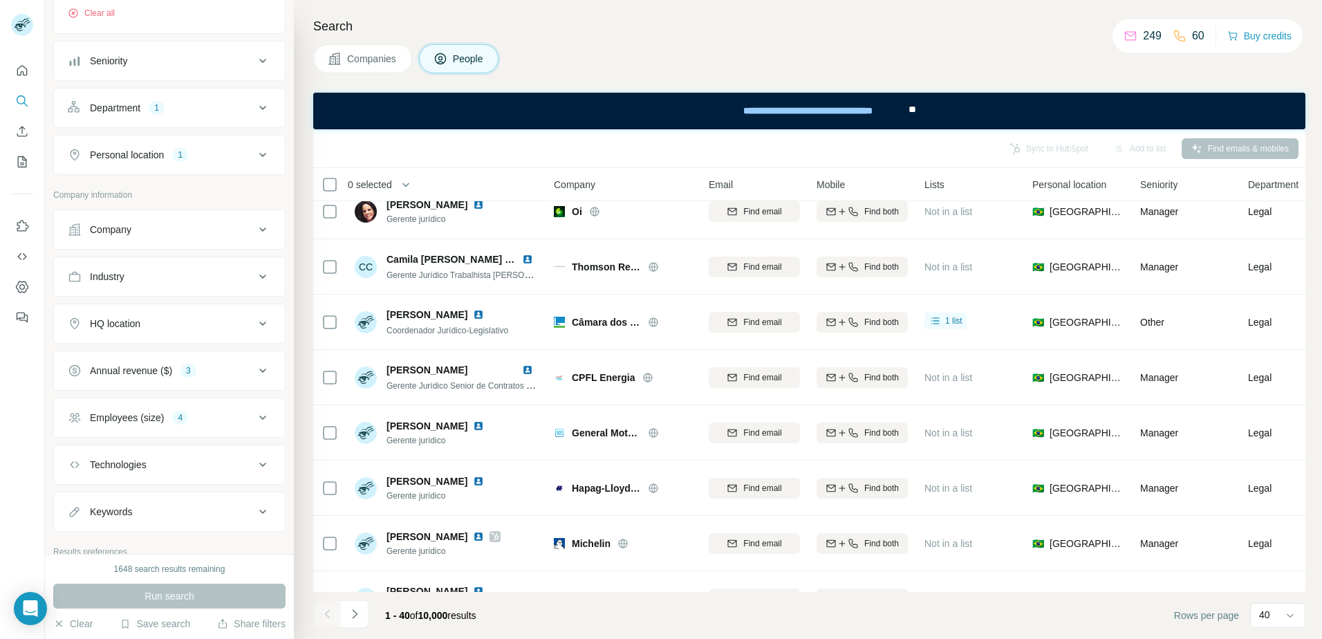
click at [214, 357] on button "Annual revenue ($) 3" at bounding box center [169, 370] width 231 height 33
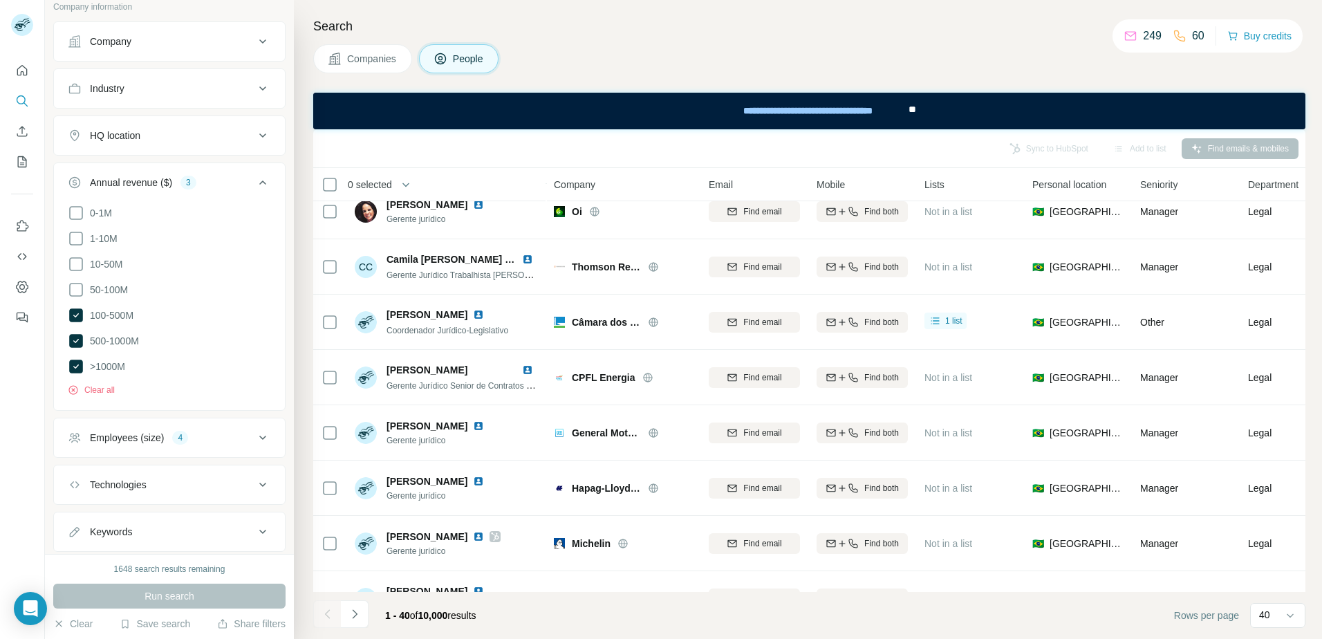
scroll to position [415, 0]
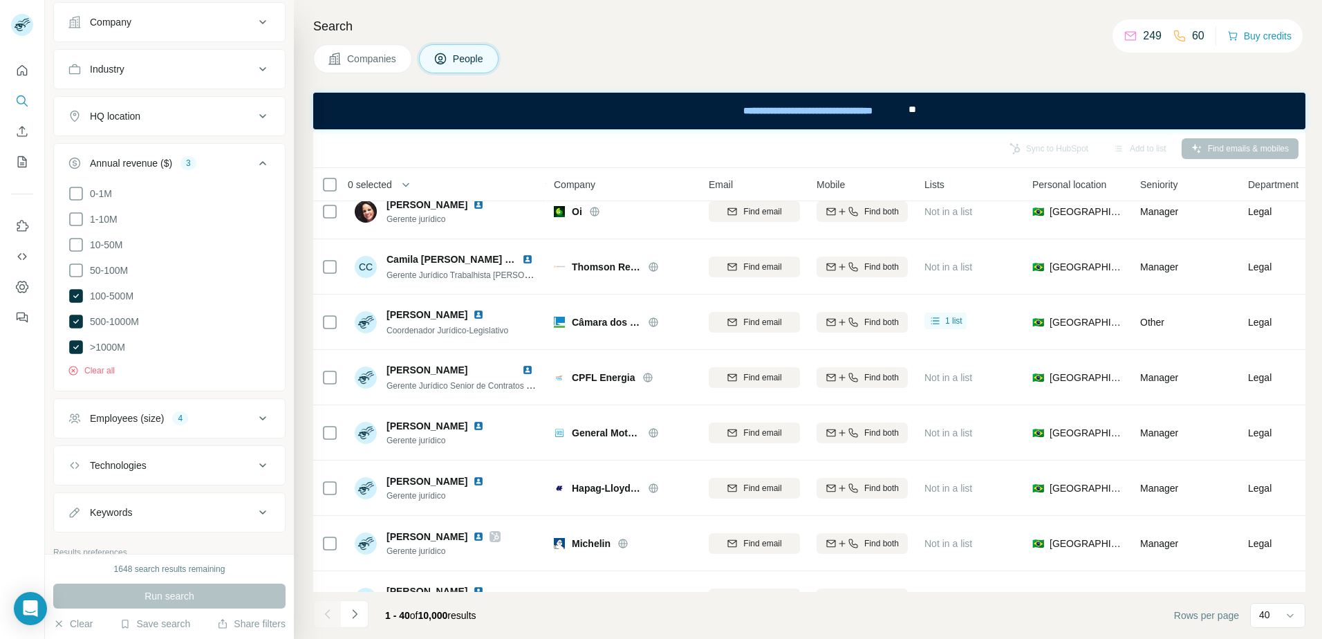
click at [156, 173] on button "Annual revenue ($) 3" at bounding box center [169, 166] width 231 height 39
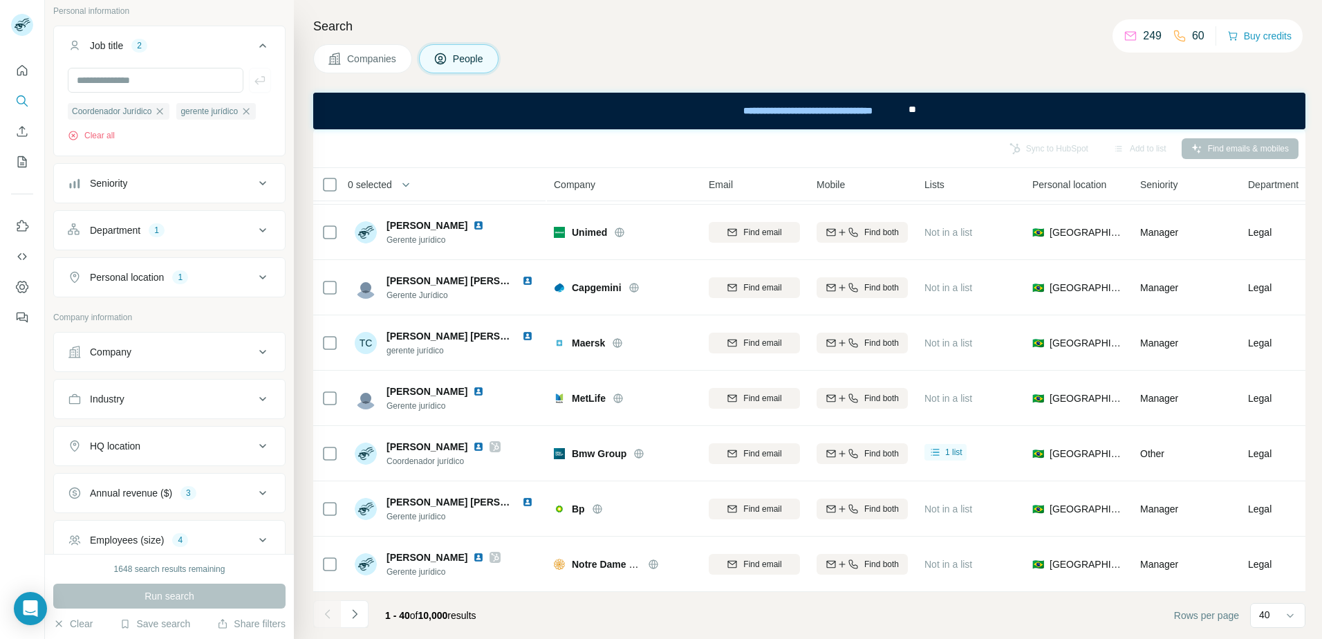
scroll to position [0, 0]
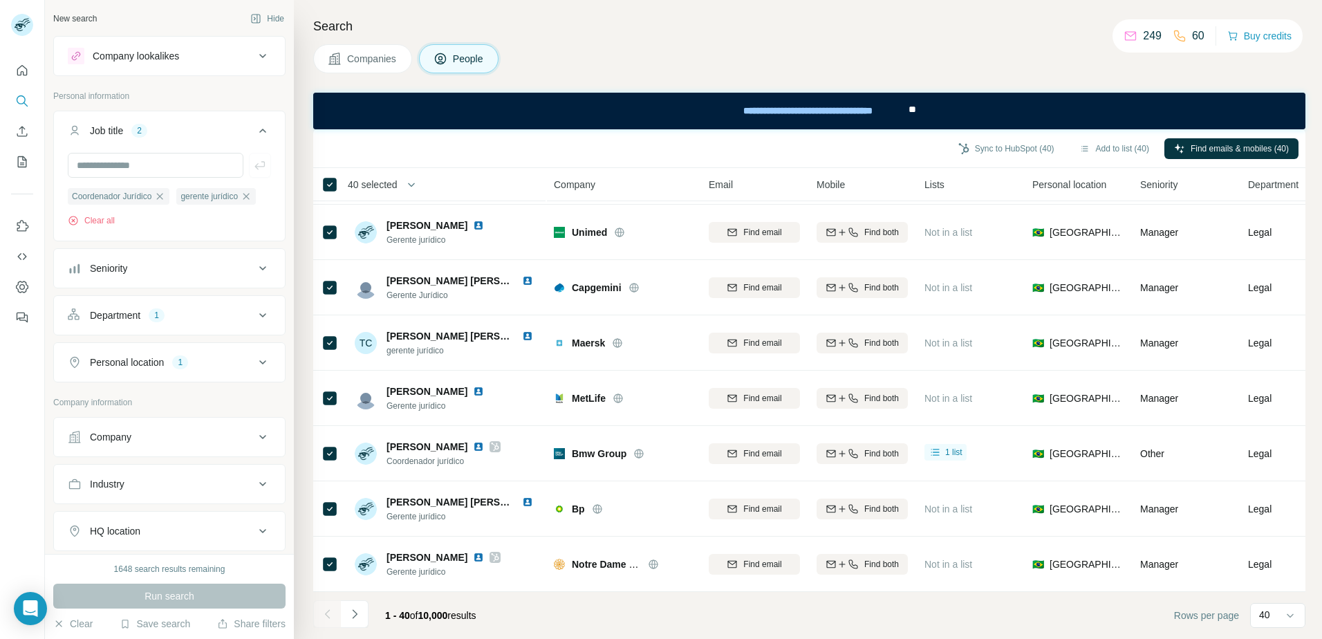
click at [389, 187] on span "40 selected" at bounding box center [373, 185] width 50 height 14
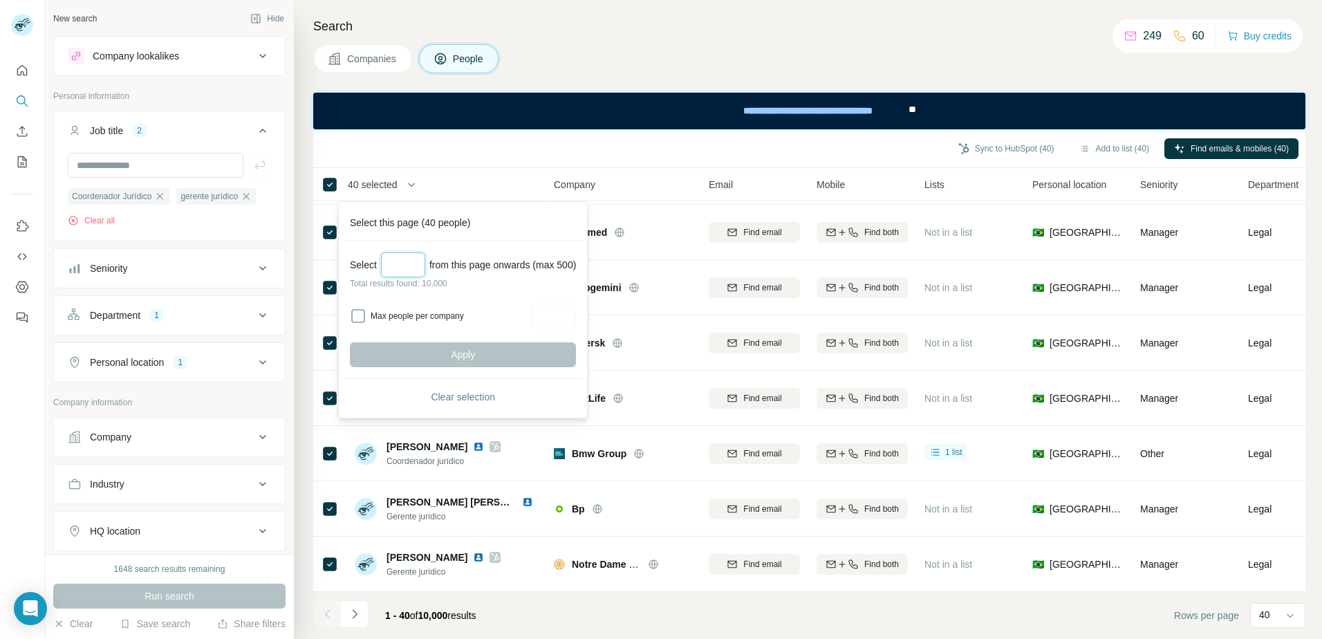
click at [393, 258] on input "Select a number (up to 500)" at bounding box center [403, 264] width 44 height 25
type input "***"
click at [449, 315] on label "Max people per company" at bounding box center [449, 316] width 157 height 12
click at [546, 319] on input "Max people per company" at bounding box center [554, 316] width 44 height 25
type input "*"
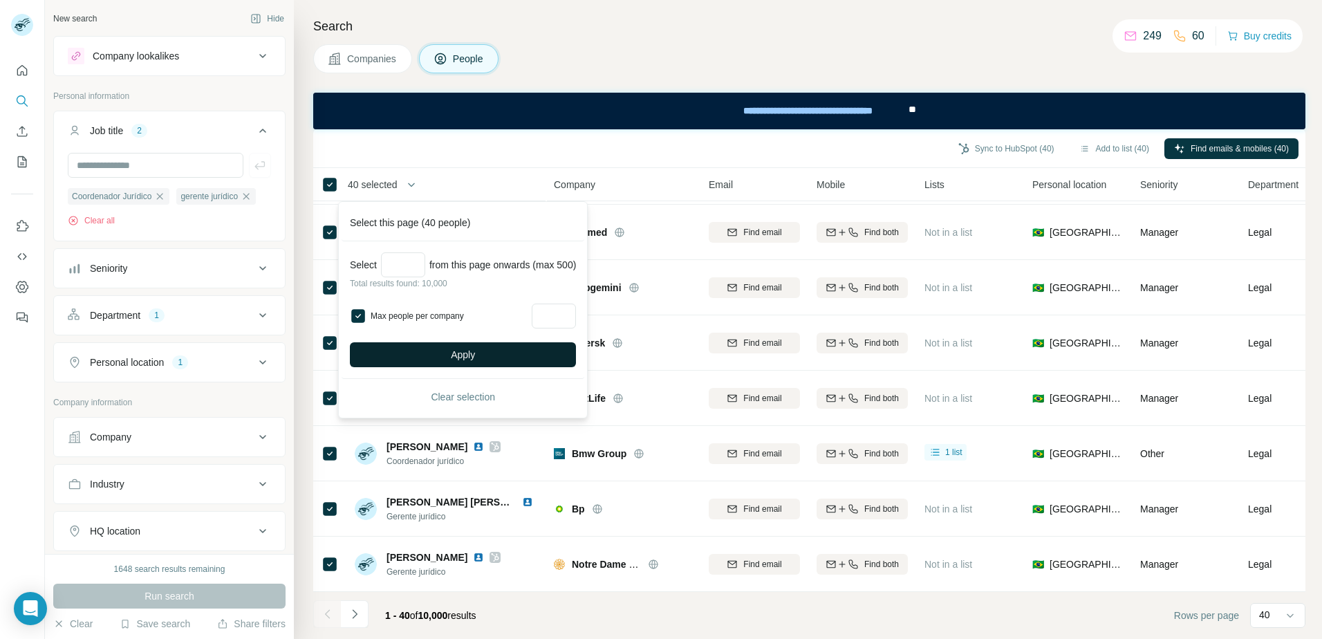
click at [487, 353] on button "Apply" at bounding box center [463, 354] width 226 height 25
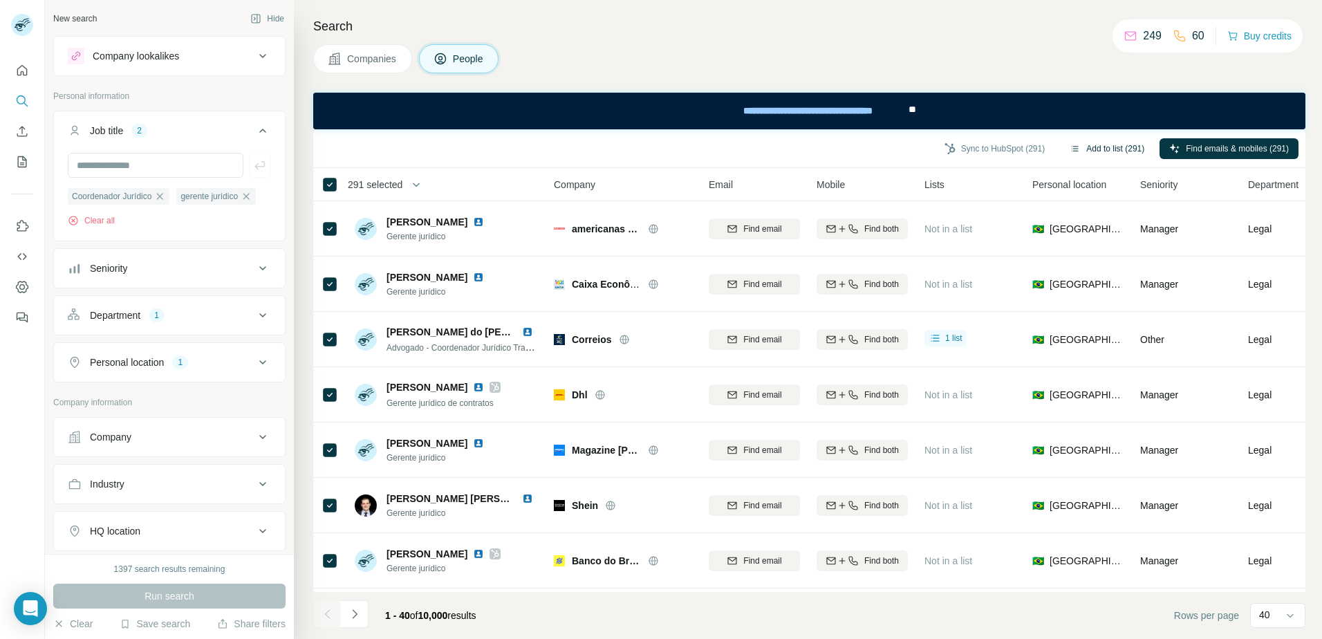
click at [1104, 147] on button "Add to list (291)" at bounding box center [1107, 148] width 94 height 21
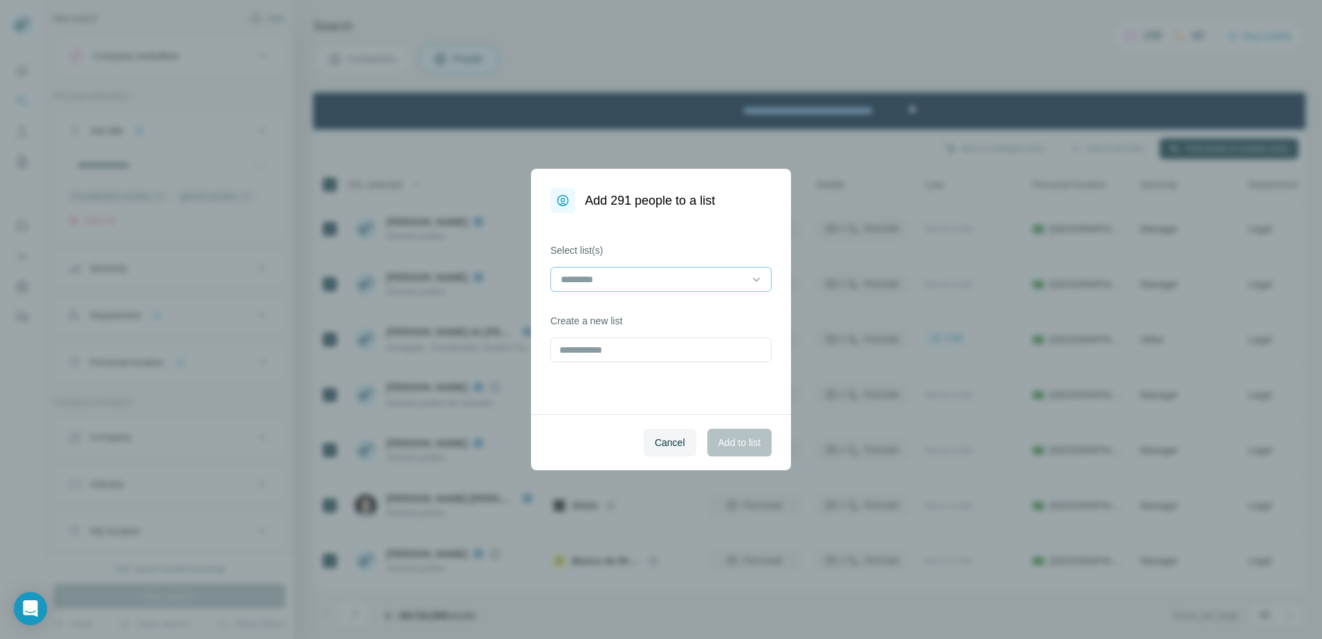
click at [618, 280] on input at bounding box center [652, 279] width 187 height 15
click at [630, 280] on input at bounding box center [652, 279] width 187 height 15
click at [633, 247] on label "Select list(s)" at bounding box center [660, 250] width 221 height 14
click at [603, 351] on input "text" at bounding box center [660, 349] width 221 height 25
type input "**********"
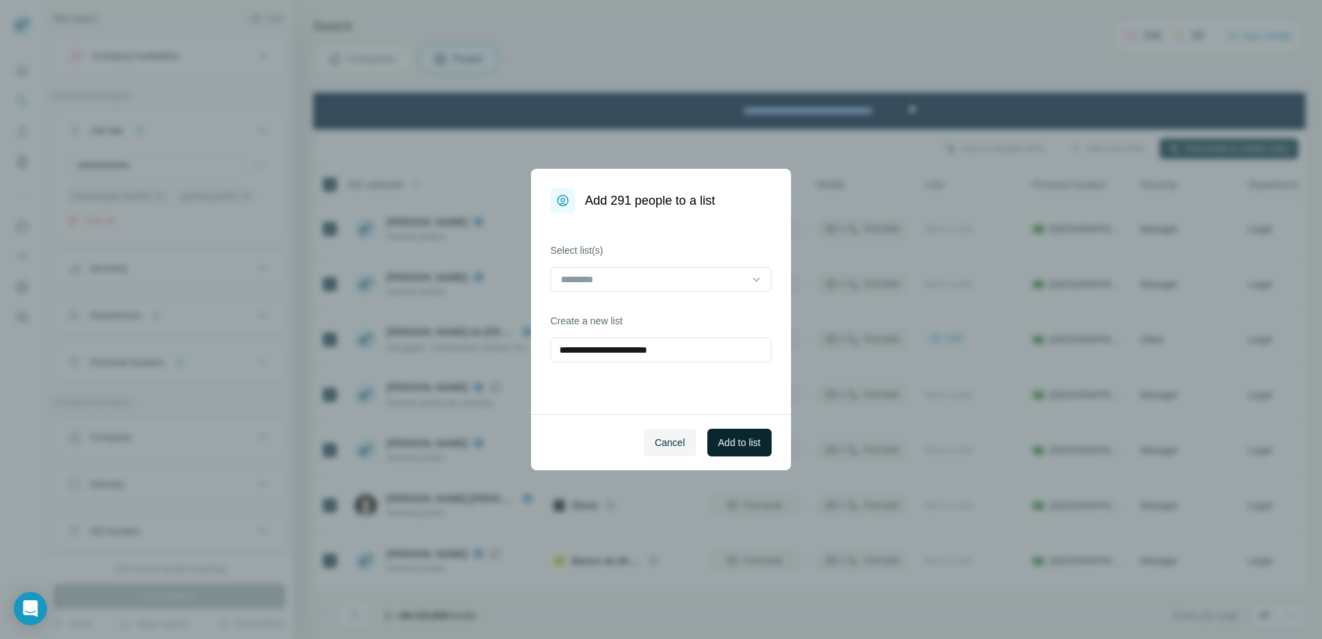
click at [752, 440] on span "Add to list" at bounding box center [739, 443] width 42 height 14
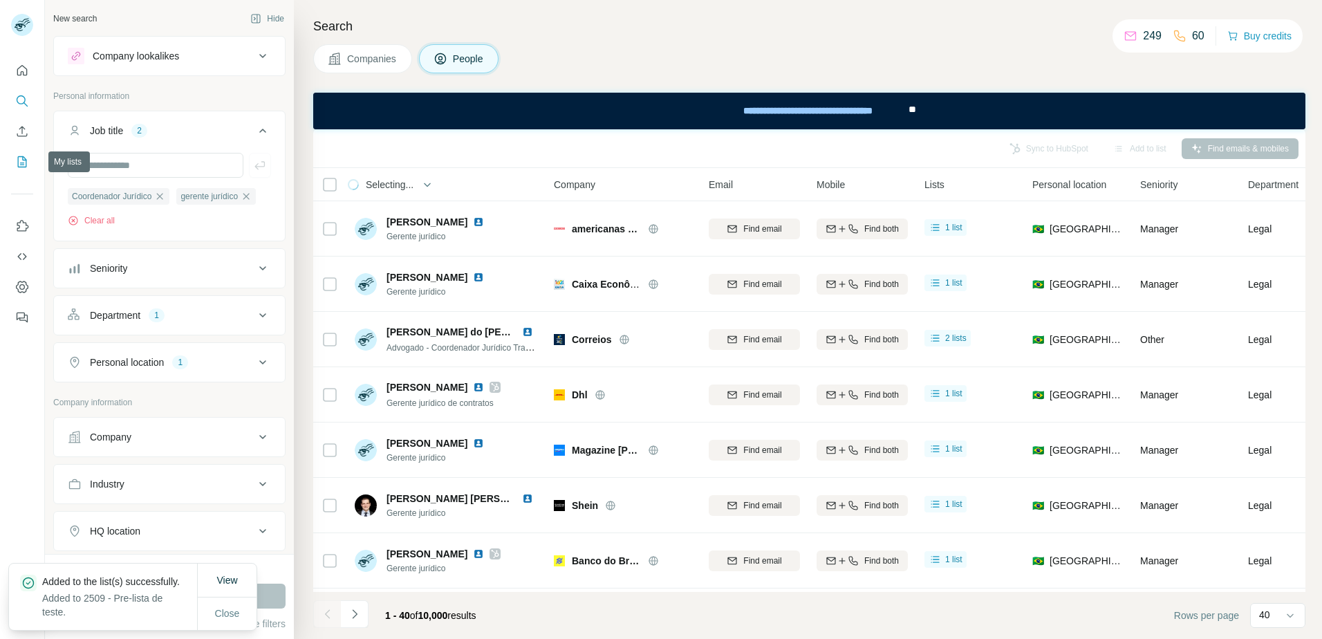
click at [18, 162] on icon "My lists" at bounding box center [22, 161] width 9 height 11
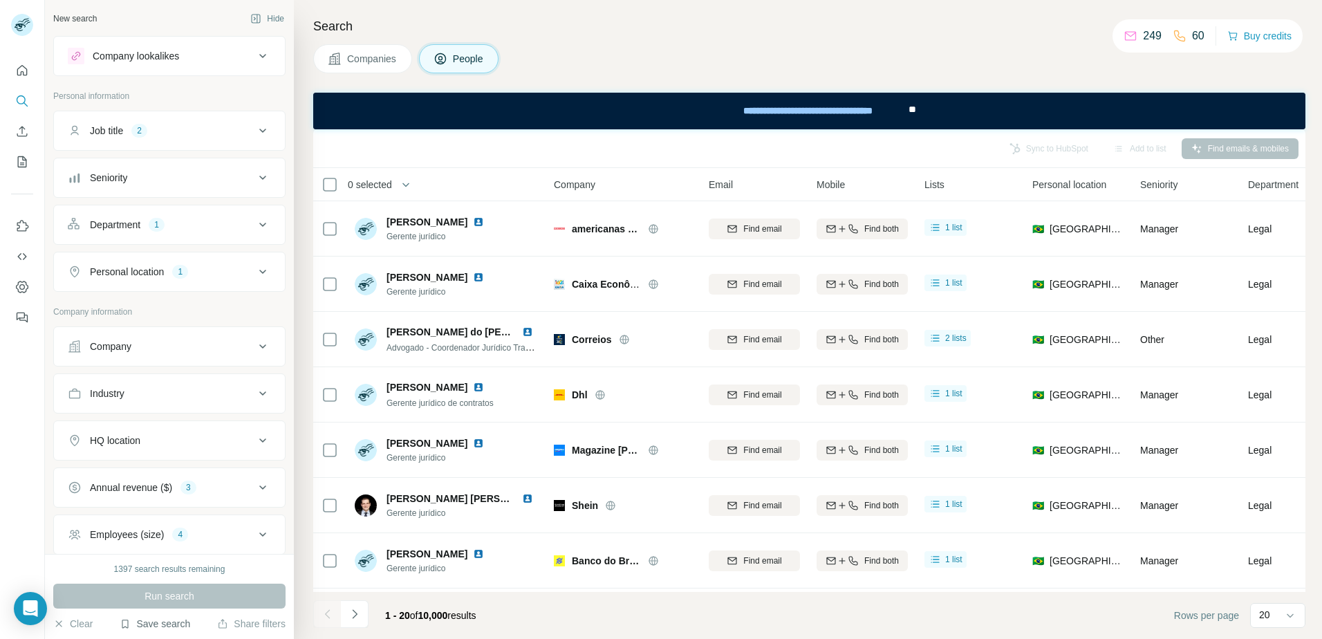
click at [174, 620] on button "Save search" at bounding box center [155, 624] width 71 height 14
click at [186, 569] on div "Save search" at bounding box center [197, 572] width 146 height 28
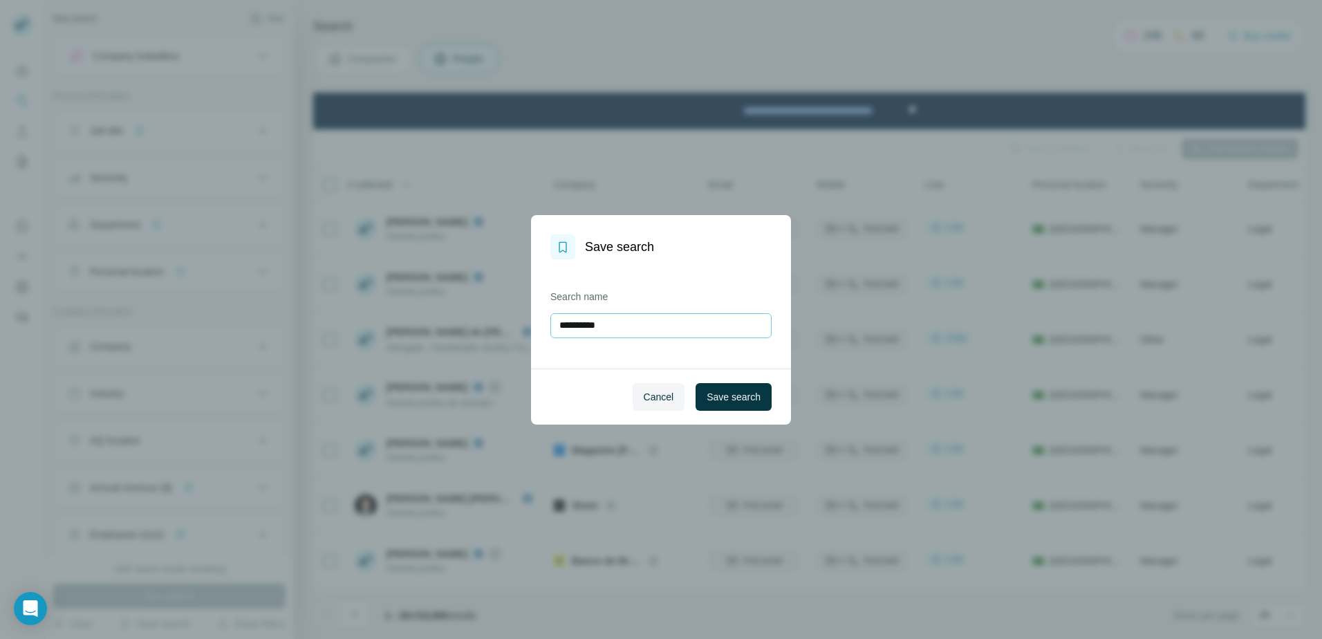
click at [629, 324] on input "**********" at bounding box center [660, 325] width 221 height 25
type input "**********"
click at [738, 391] on span "Save search" at bounding box center [734, 397] width 54 height 14
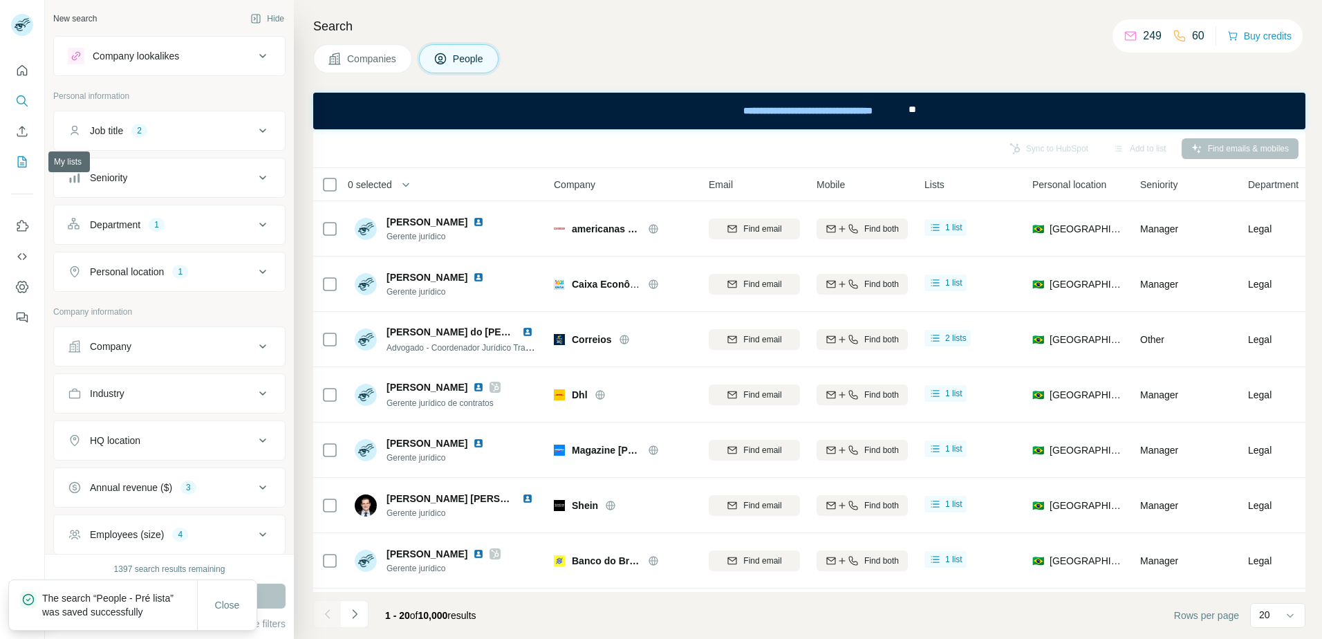
click at [22, 162] on icon "My lists" at bounding box center [23, 160] width 7 height 9
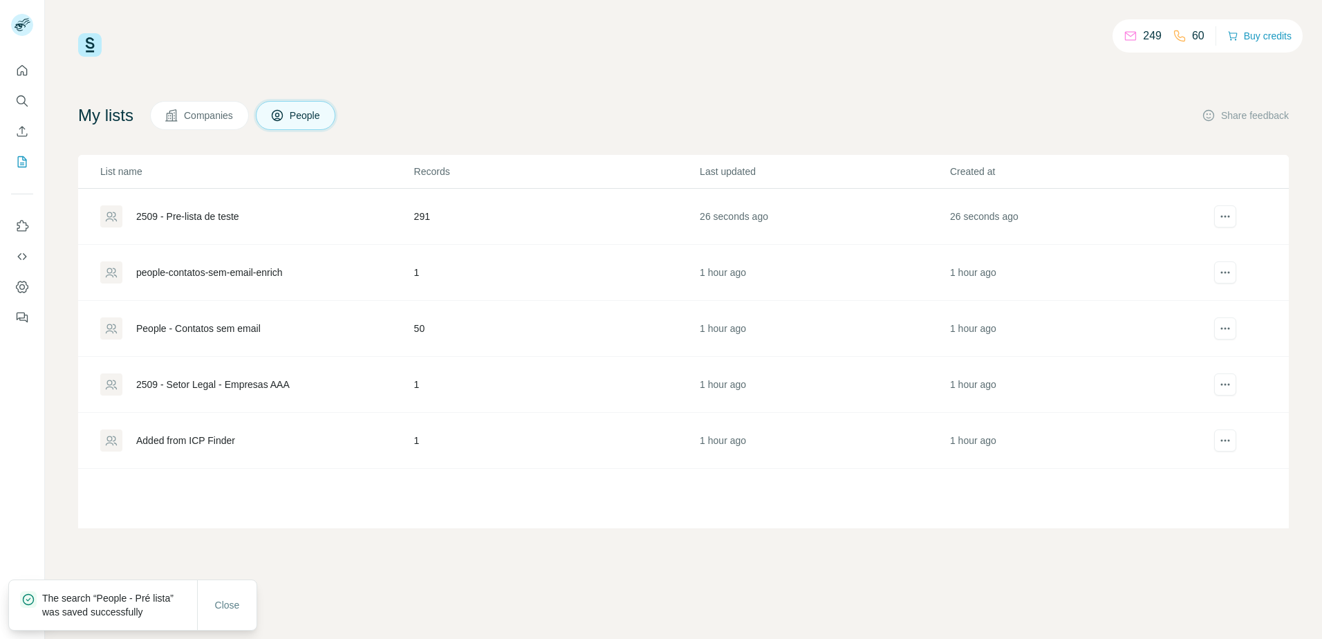
click at [223, 218] on div "2509 - Pre-lista de teste" at bounding box center [187, 217] width 103 height 14
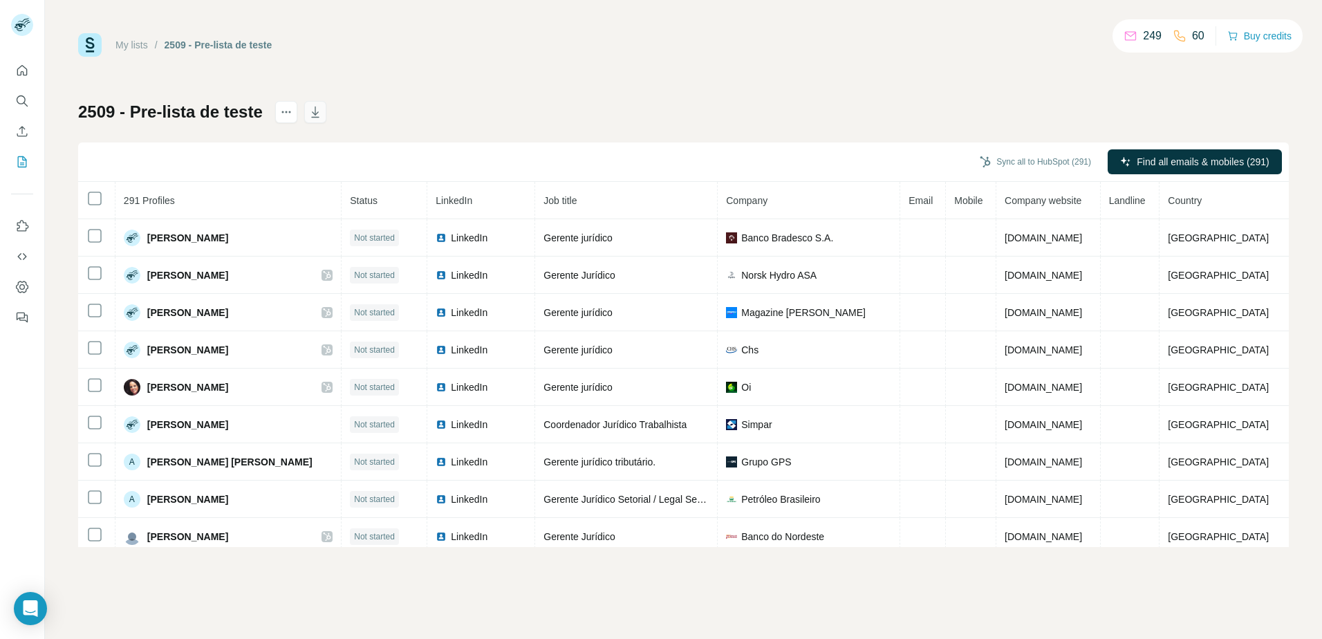
click at [317, 114] on icon "button" at bounding box center [315, 112] width 14 height 14
click at [437, 130] on div "2509 - Pre-lista de teste Sync all to HubSpot (291) Find all emails & mobiles (…" at bounding box center [683, 324] width 1211 height 446
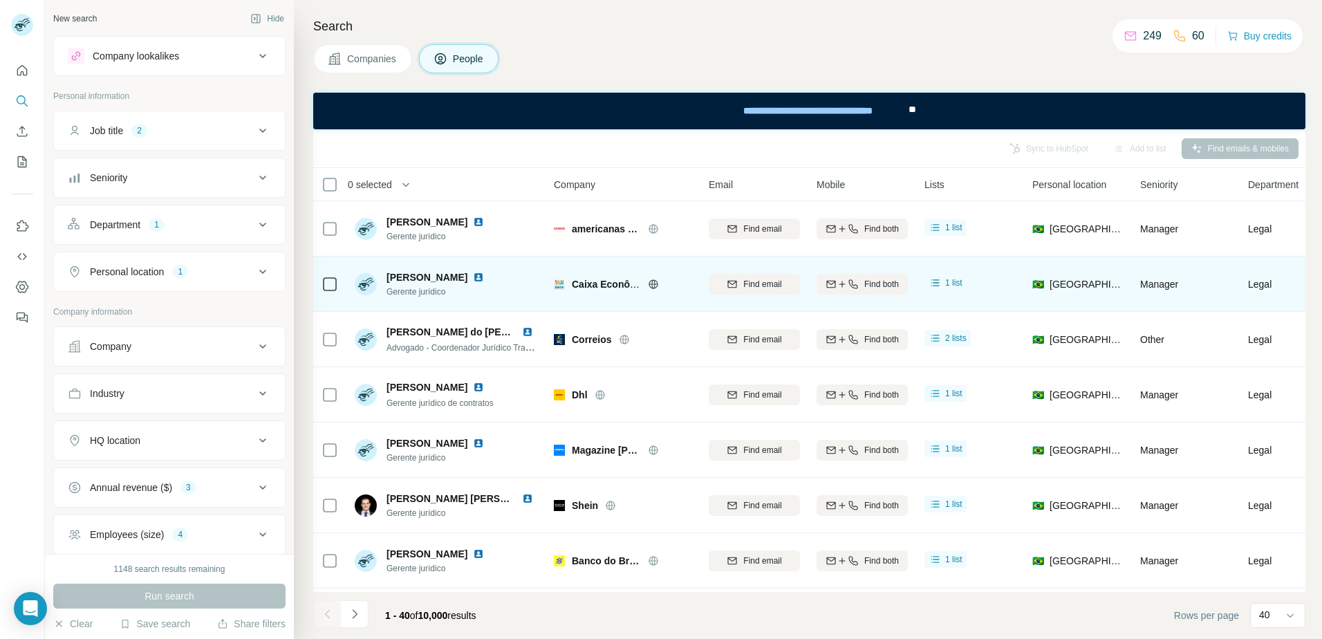
click at [475, 275] on img at bounding box center [478, 277] width 11 height 11
